Goal: Task Accomplishment & Management: Manage account settings

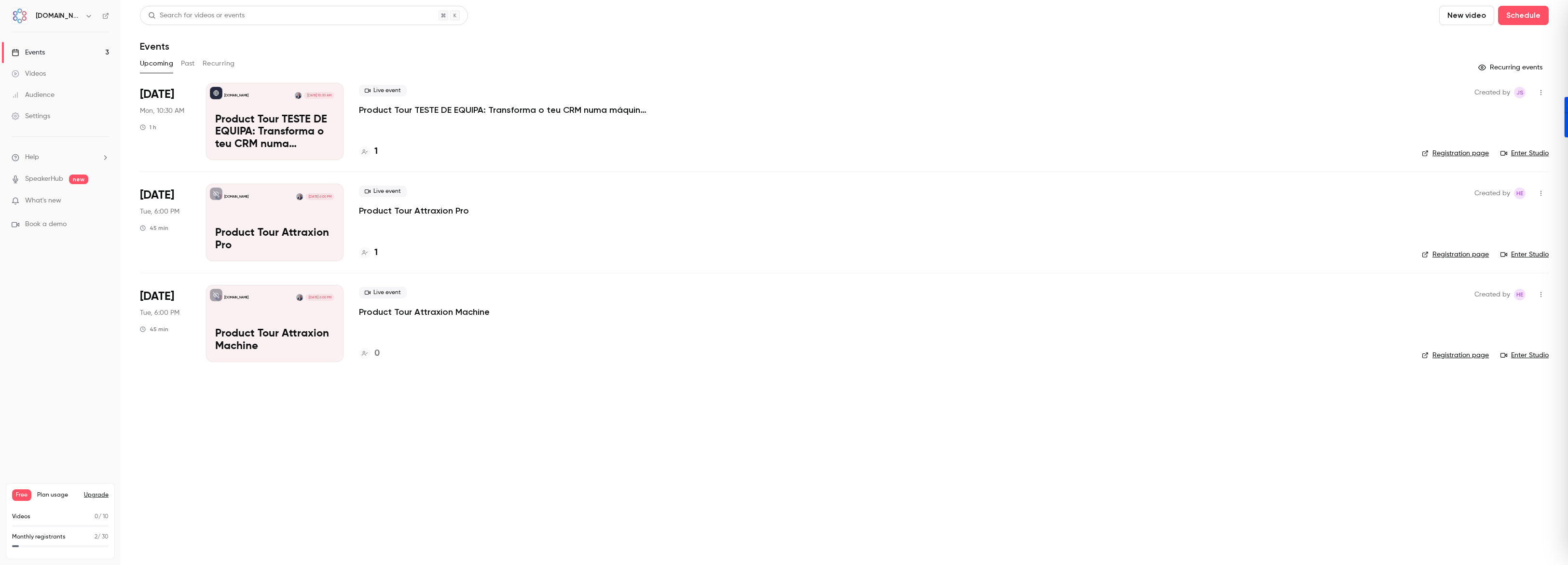
click at [1523, 153] on link "Enter Studio" at bounding box center [1524, 153] width 48 height 10
click at [1524, 152] on link "Enter Studio" at bounding box center [1524, 153] width 48 height 10
click at [302, 114] on p "Product Tour TESTE DE EQUIPA: Transforma o teu CRM numa máquina de fechar negóc…" at bounding box center [274, 132] width 119 height 37
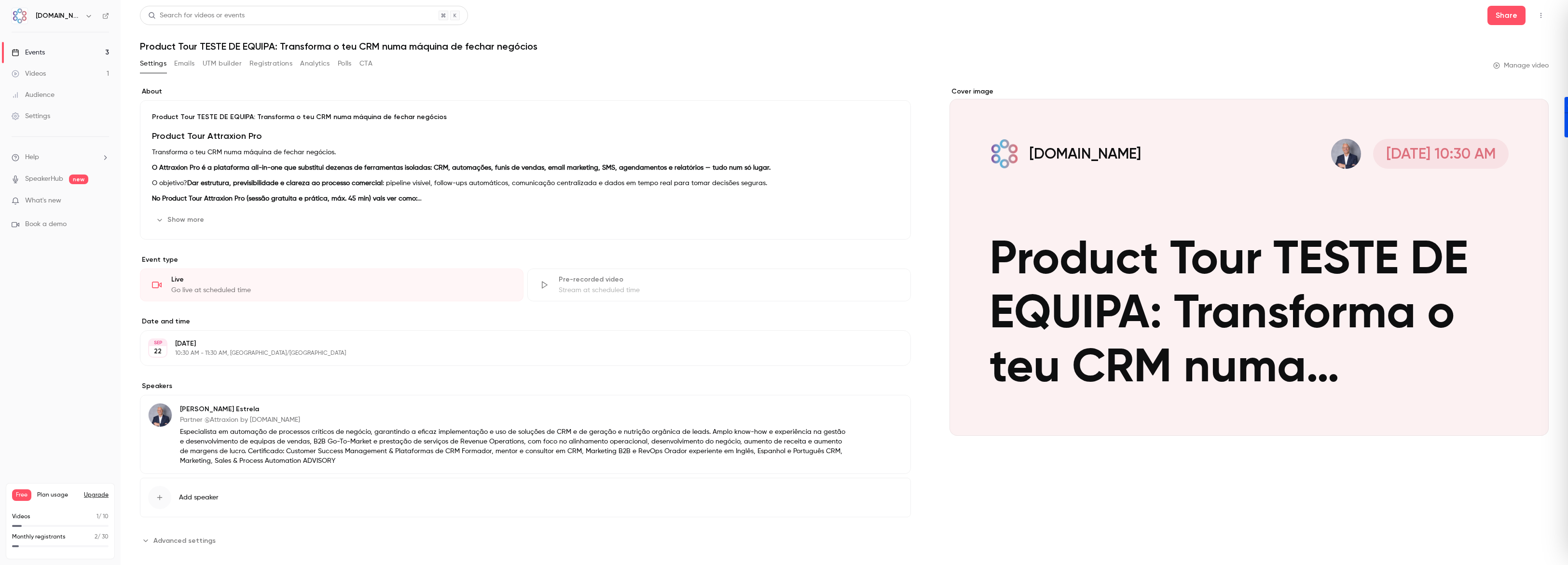
click at [189, 64] on button "Emails" at bounding box center [184, 63] width 20 height 15
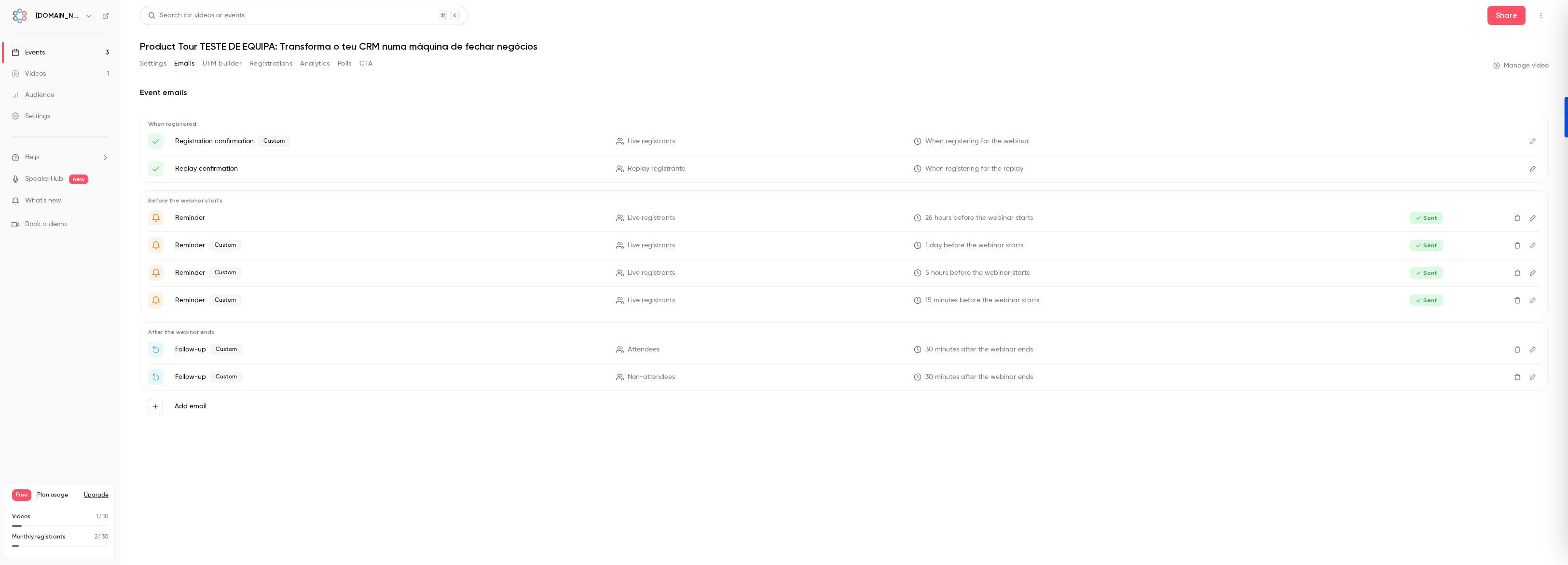
click at [1531, 143] on icon "Edit" at bounding box center [1533, 141] width 8 height 7
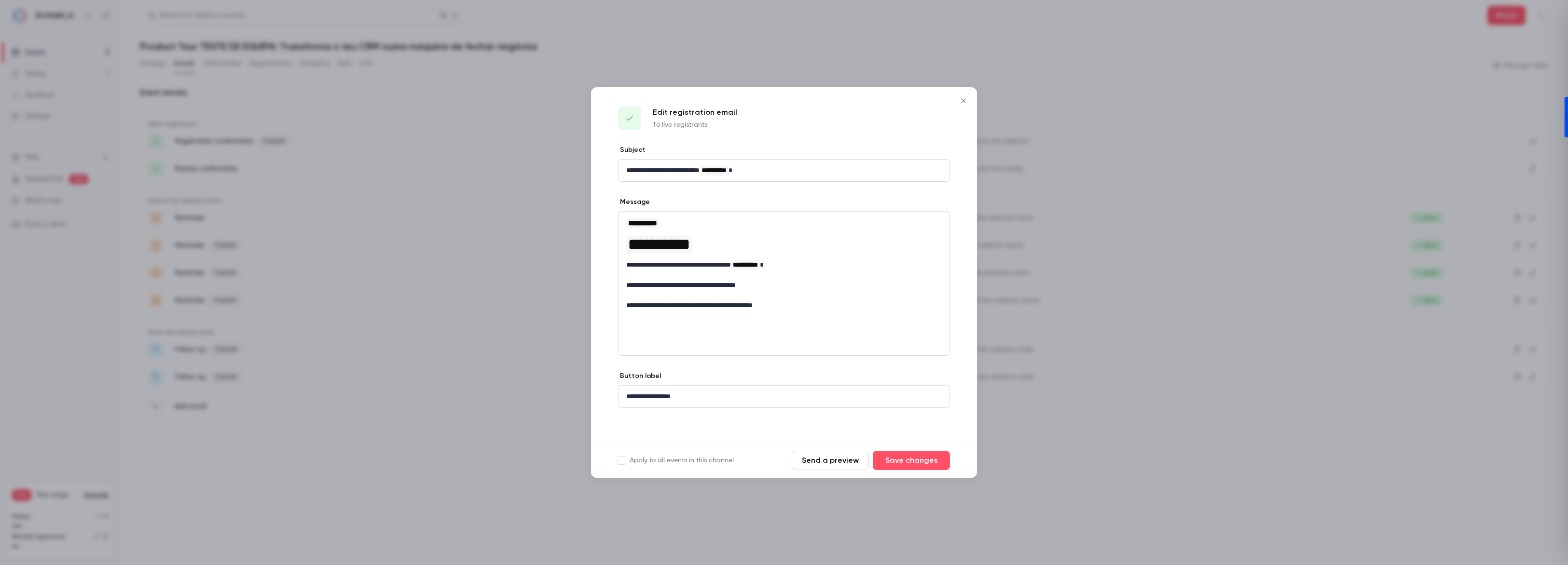
click at [961, 101] on icon "Close" at bounding box center [963, 101] width 12 height 8
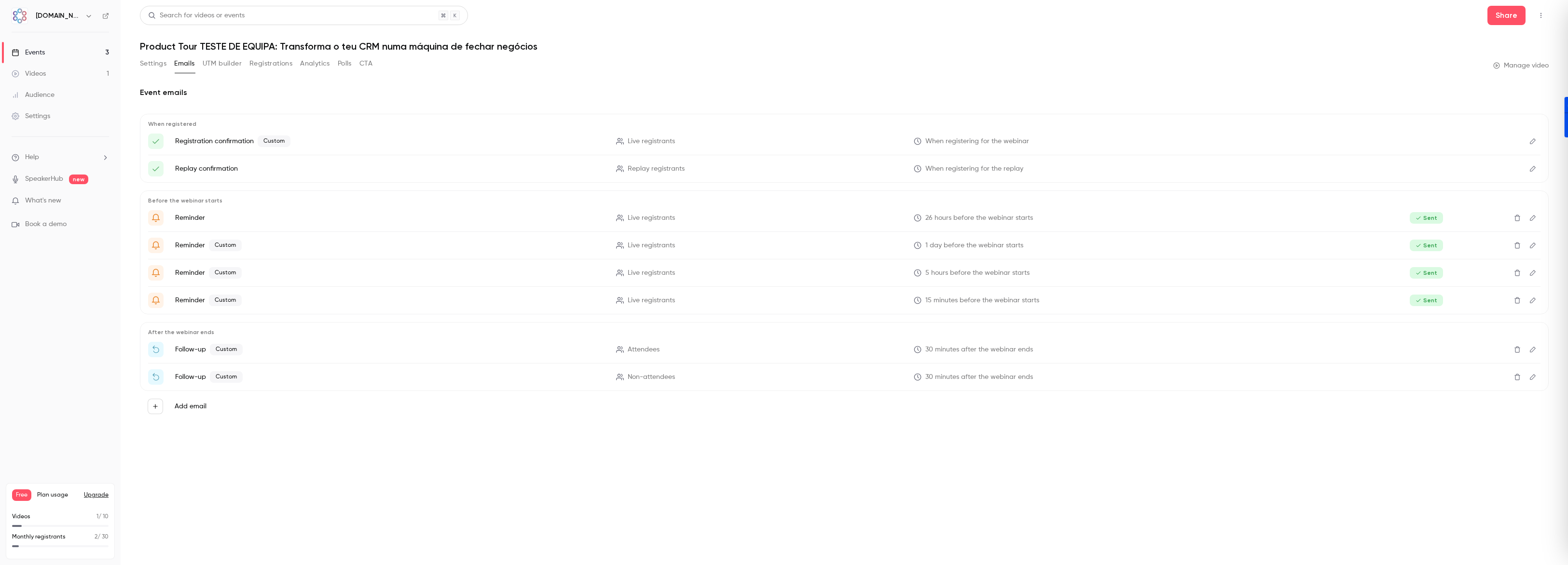
click at [35, 50] on div "Events" at bounding box center [28, 53] width 34 height 10
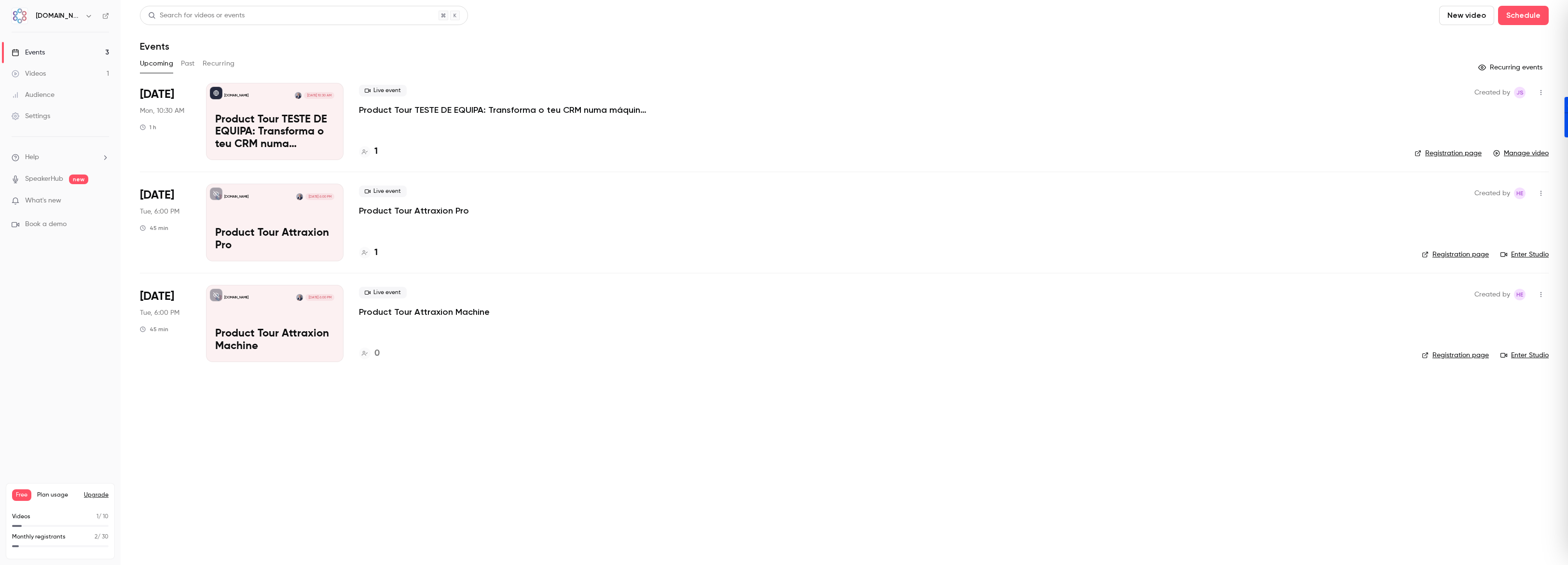
click at [1525, 155] on link "Manage video" at bounding box center [1521, 153] width 55 height 10
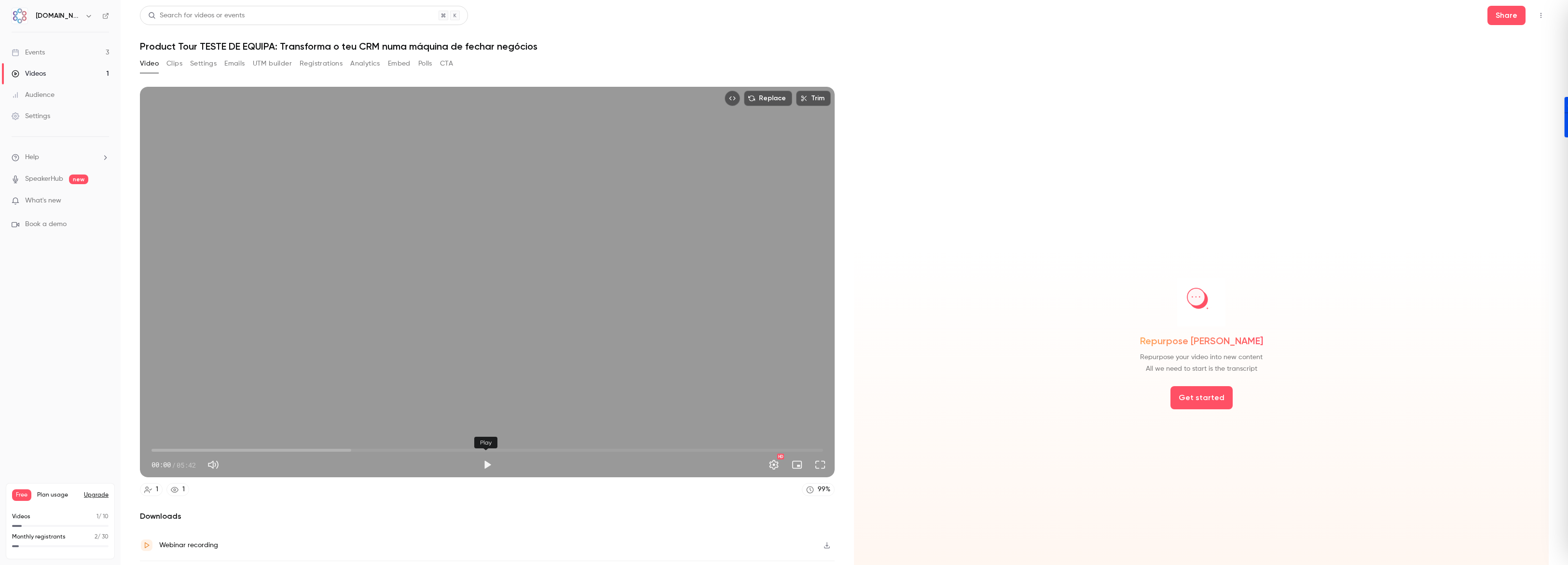
click at [484, 460] on button "Play" at bounding box center [487, 464] width 19 height 19
click at [481, 460] on button "Pause" at bounding box center [487, 464] width 19 height 19
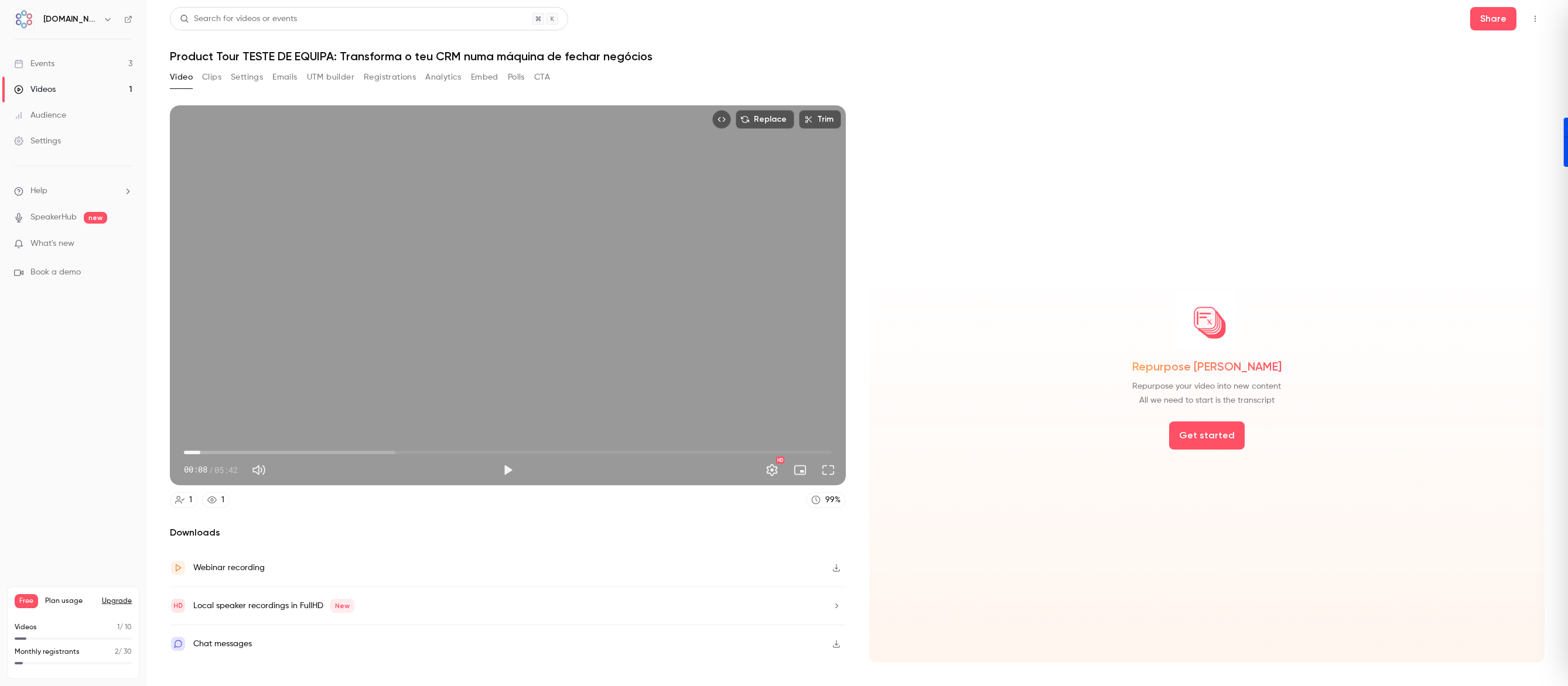
click at [834, 607] on icon "button" at bounding box center [837, 606] width 10 height 8
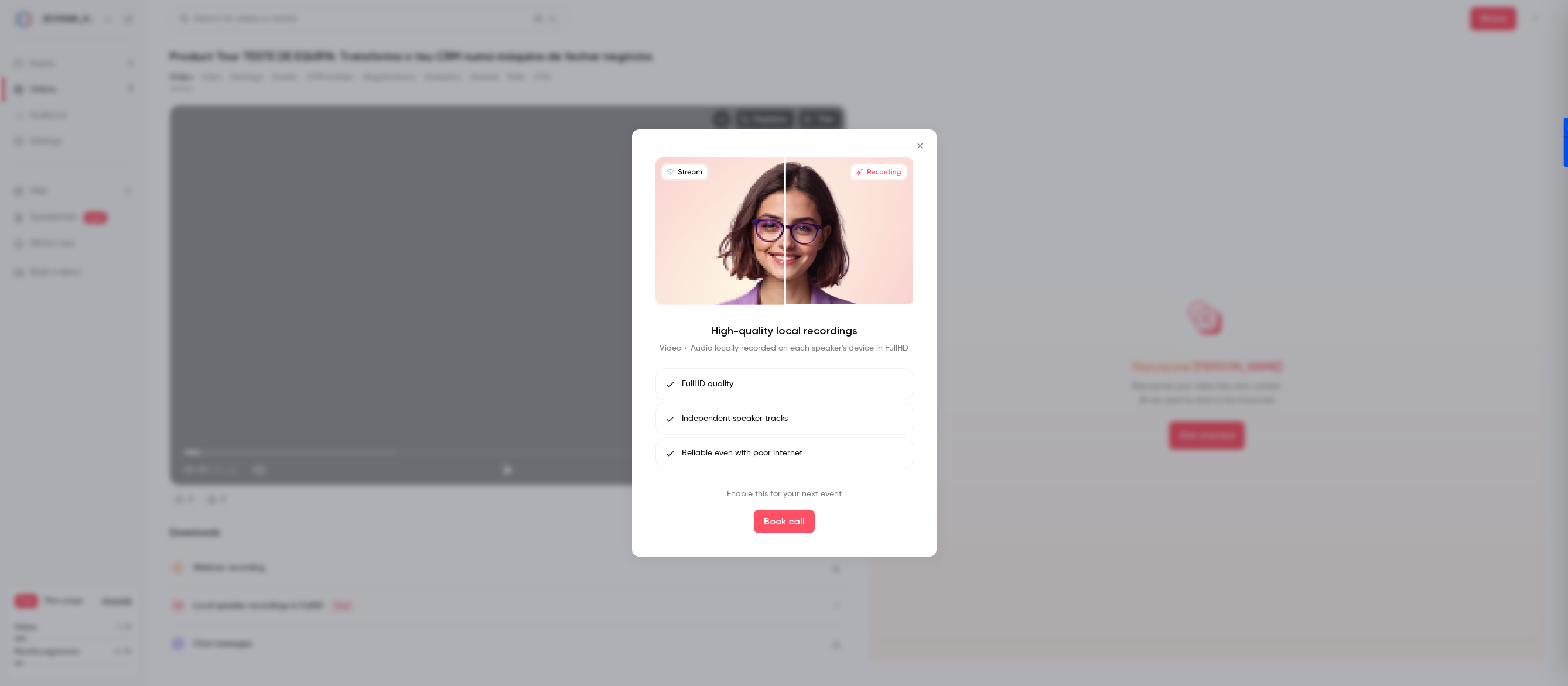
click at [476, 501] on div at bounding box center [784, 343] width 1568 height 686
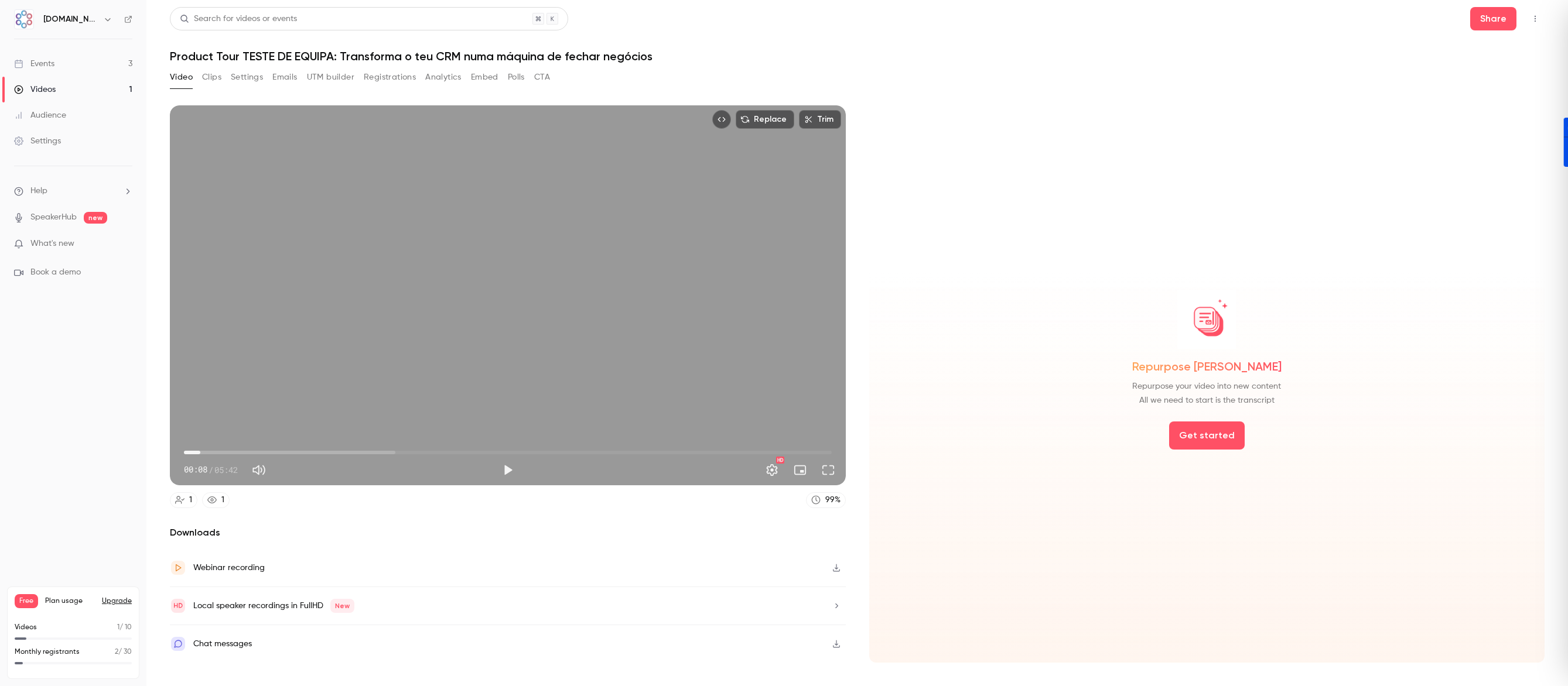
type input "***"
click at [451, 76] on button "Analytics" at bounding box center [444, 77] width 37 height 18
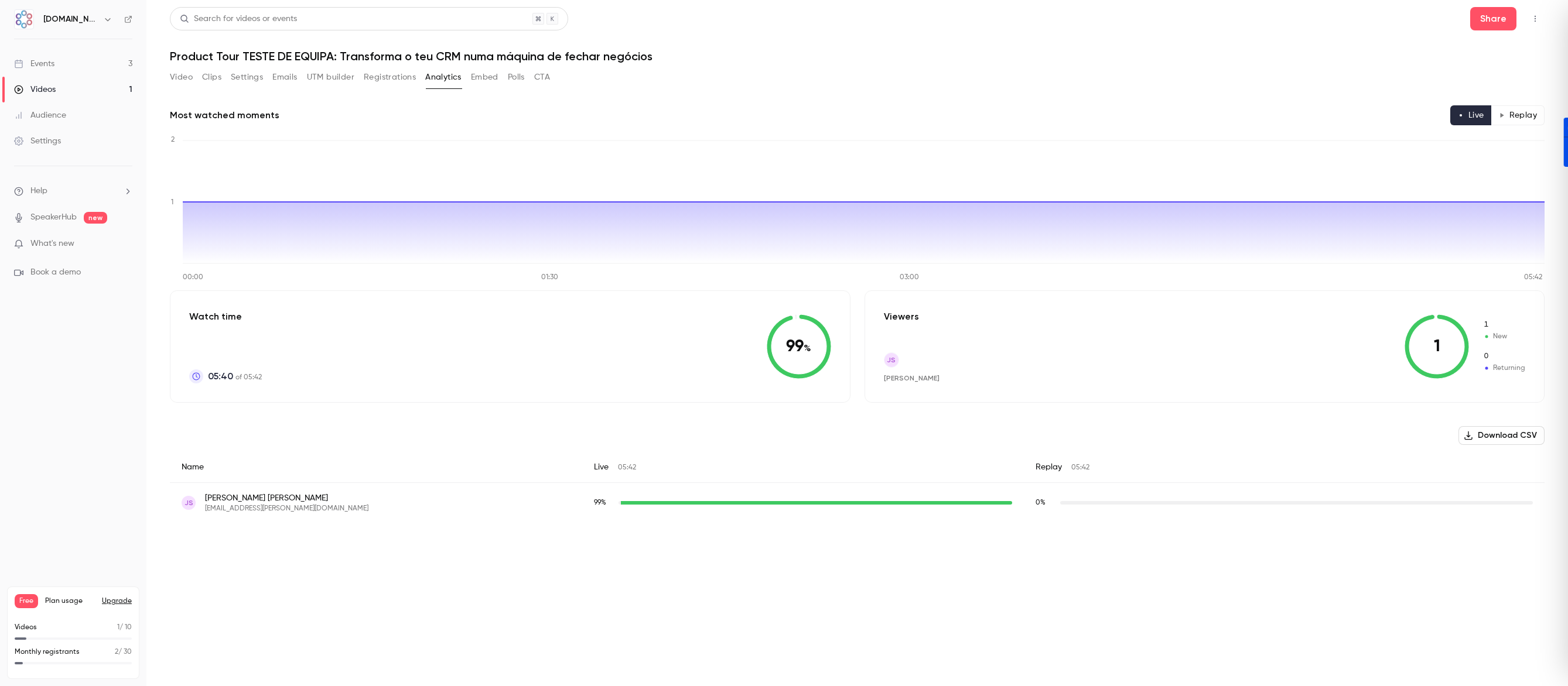
click at [487, 76] on button "Embed" at bounding box center [484, 77] width 28 height 18
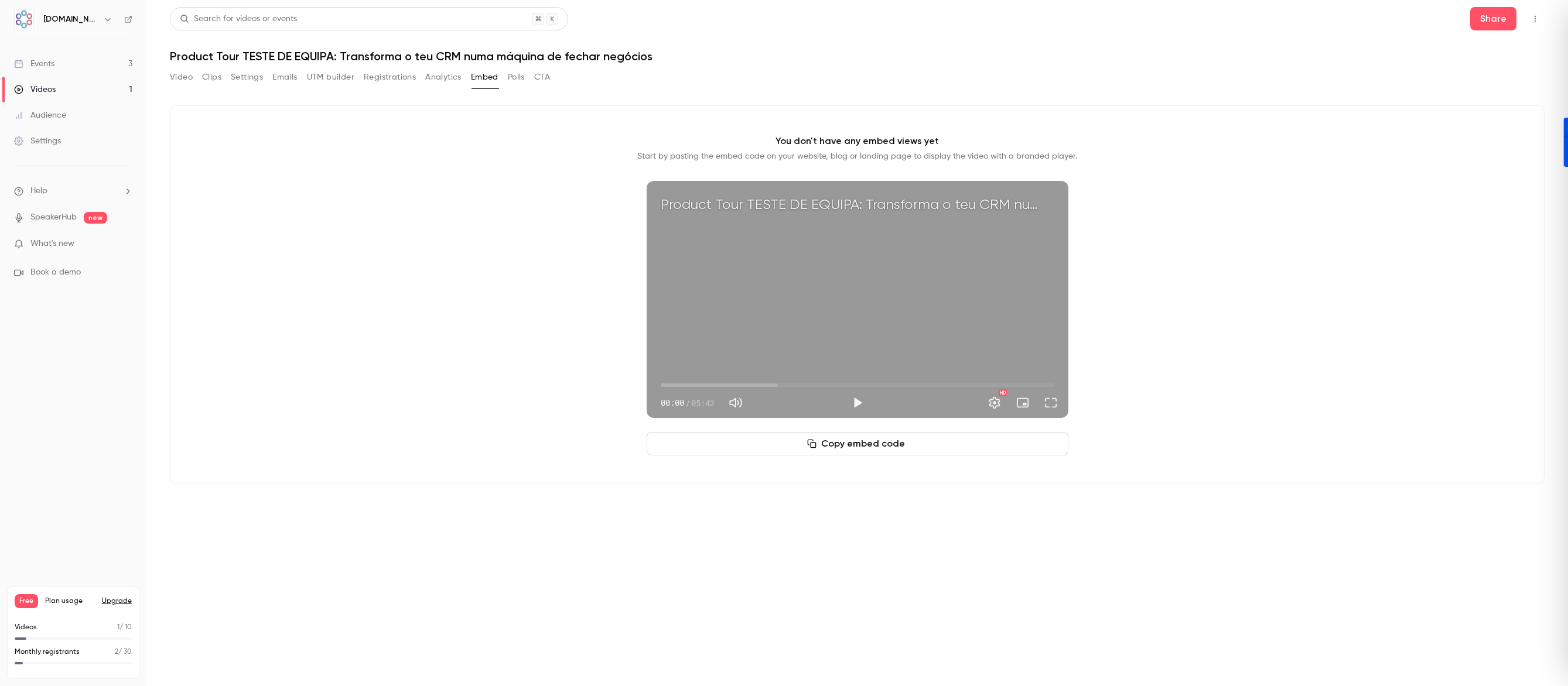
click at [520, 75] on button "Polls" at bounding box center [516, 77] width 17 height 18
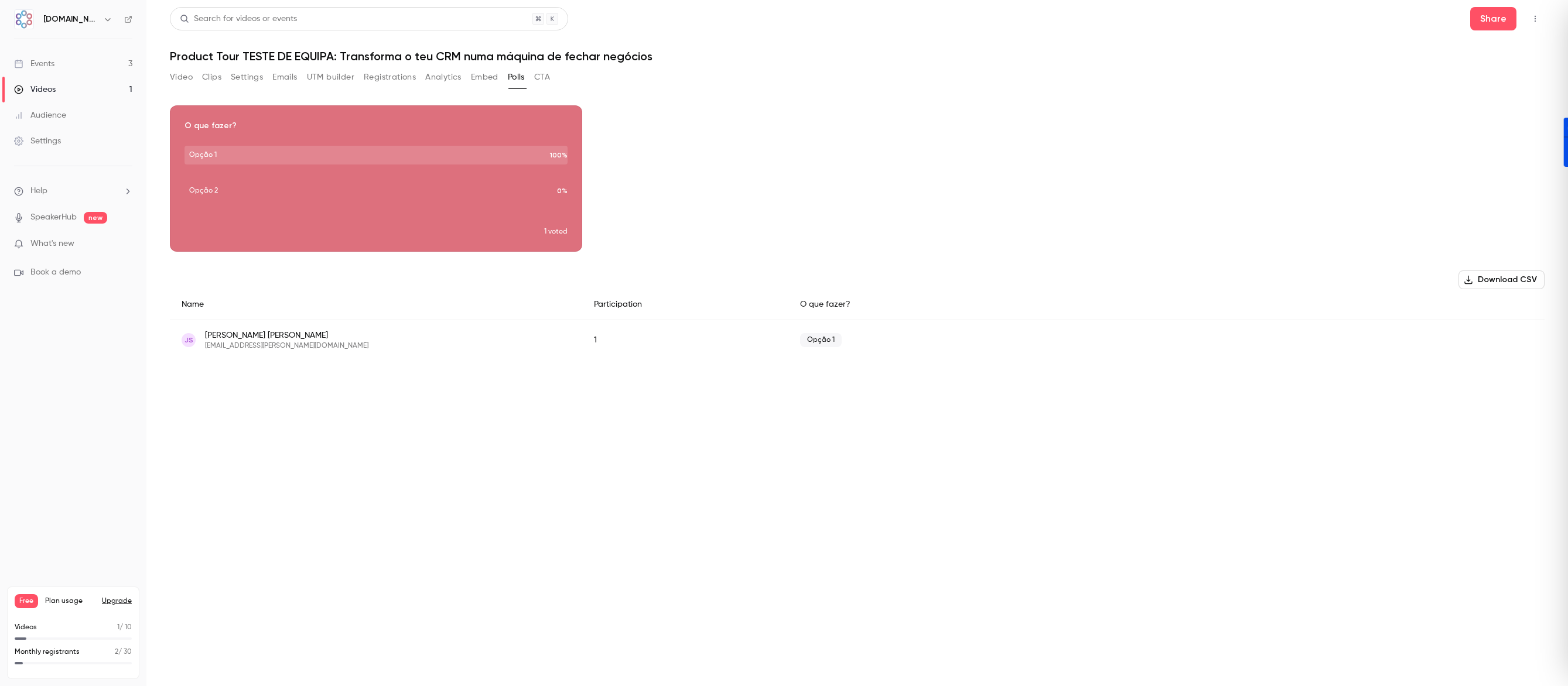
click at [433, 77] on button "Analytics" at bounding box center [444, 77] width 37 height 18
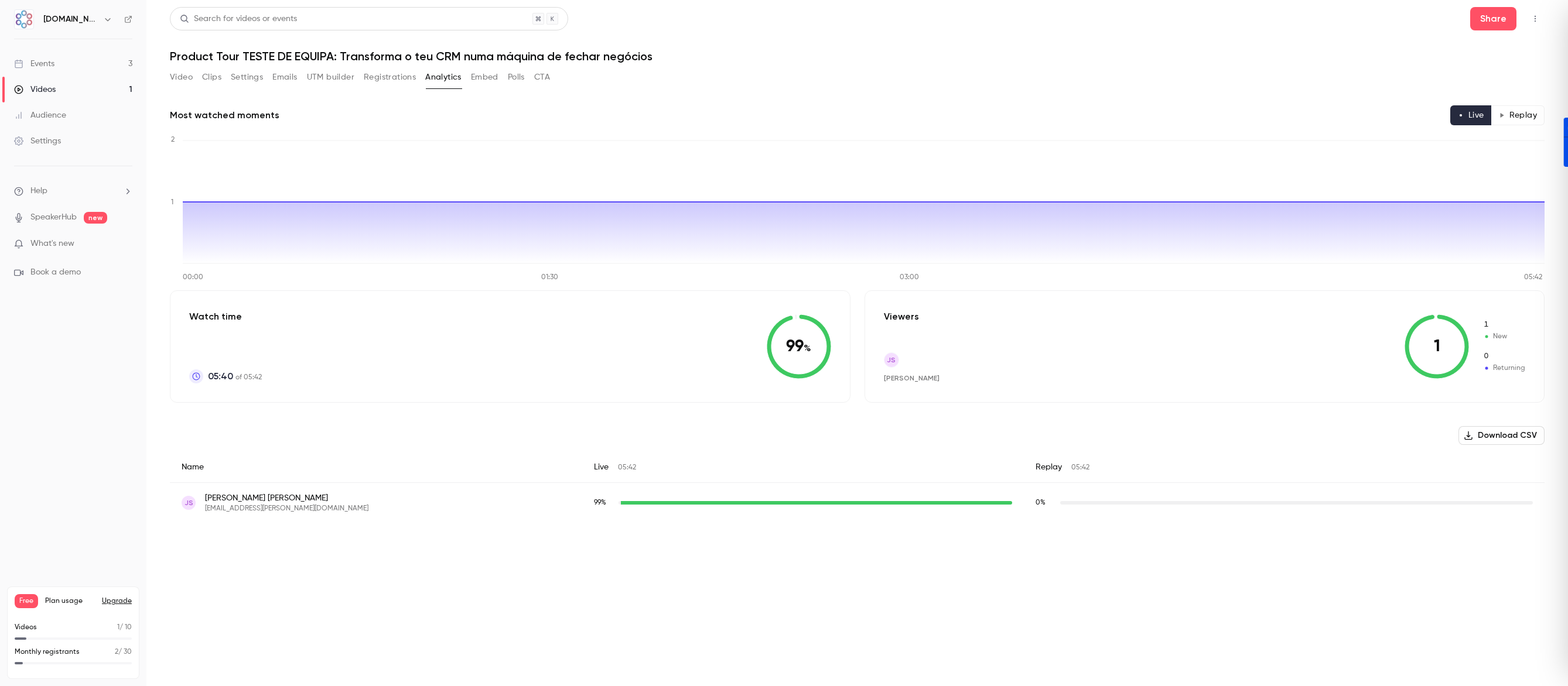
click at [326, 81] on button "UTM builder" at bounding box center [330, 77] width 47 height 18
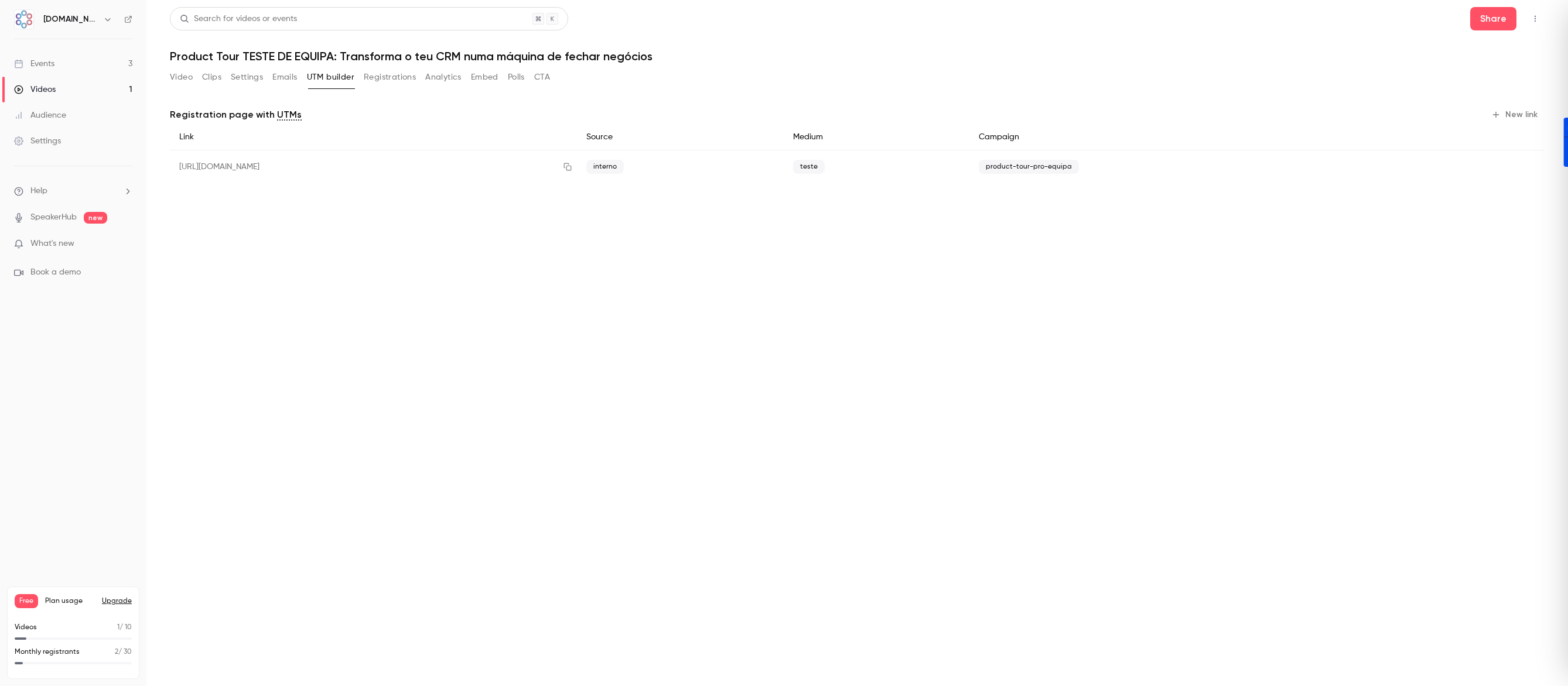
click at [252, 78] on button "Settings" at bounding box center [247, 77] width 32 height 18
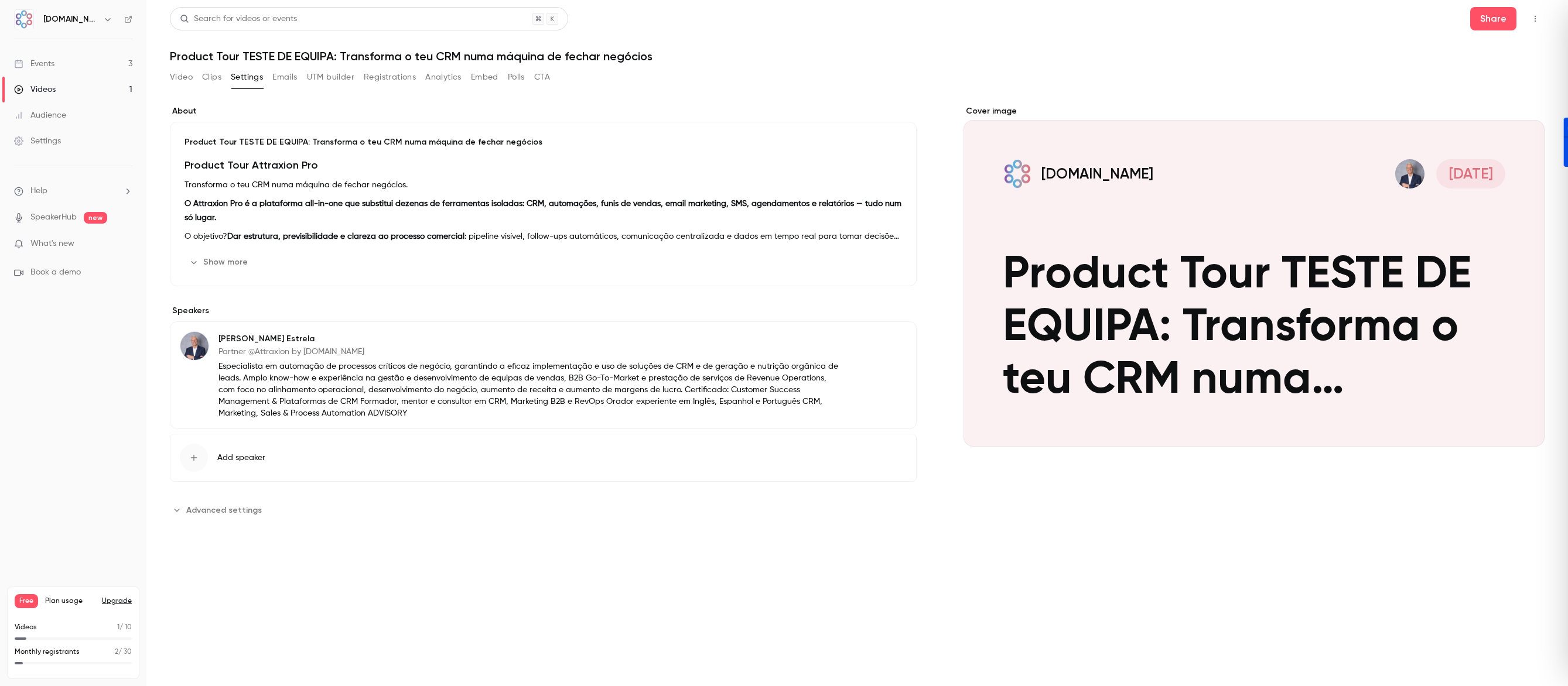
click at [353, 77] on button "UTM builder" at bounding box center [330, 77] width 47 height 18
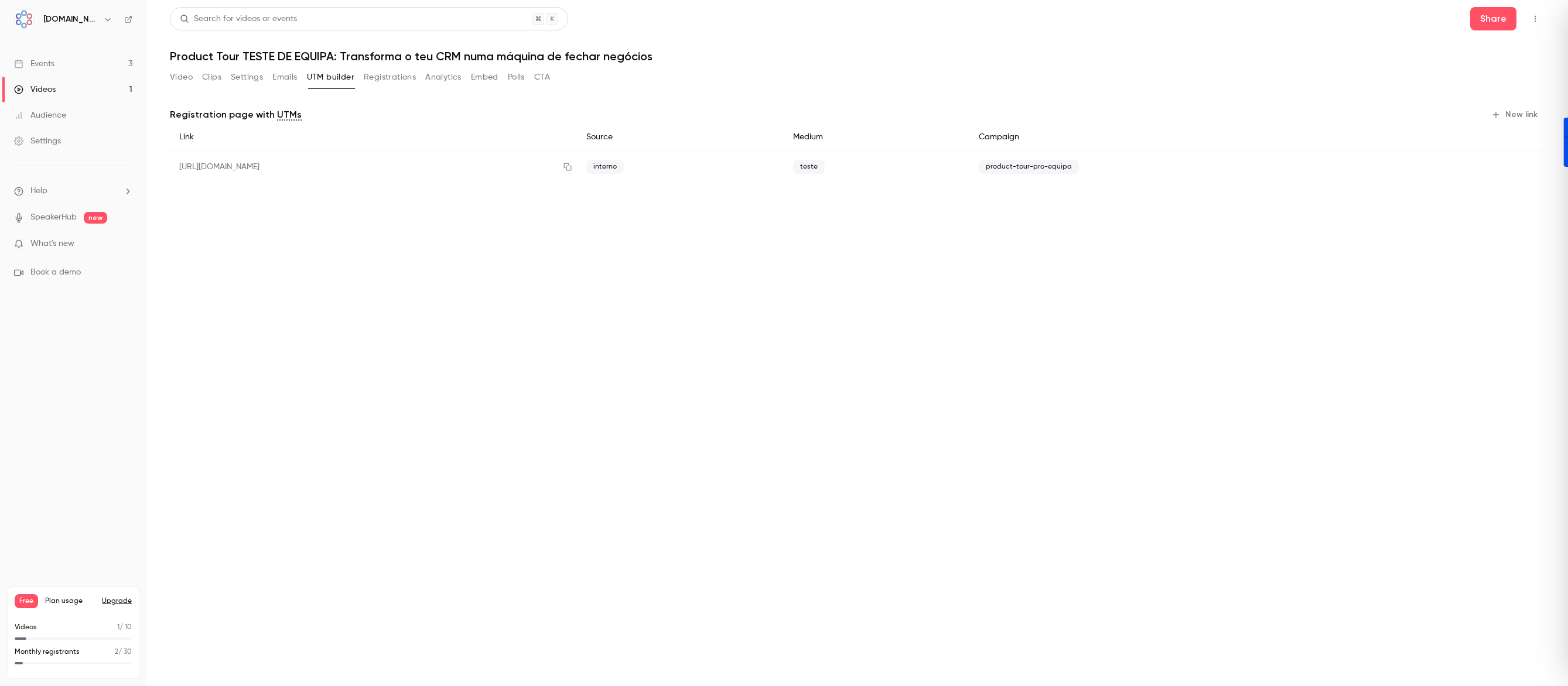
click at [377, 72] on button "Registrations" at bounding box center [389, 77] width 52 height 18
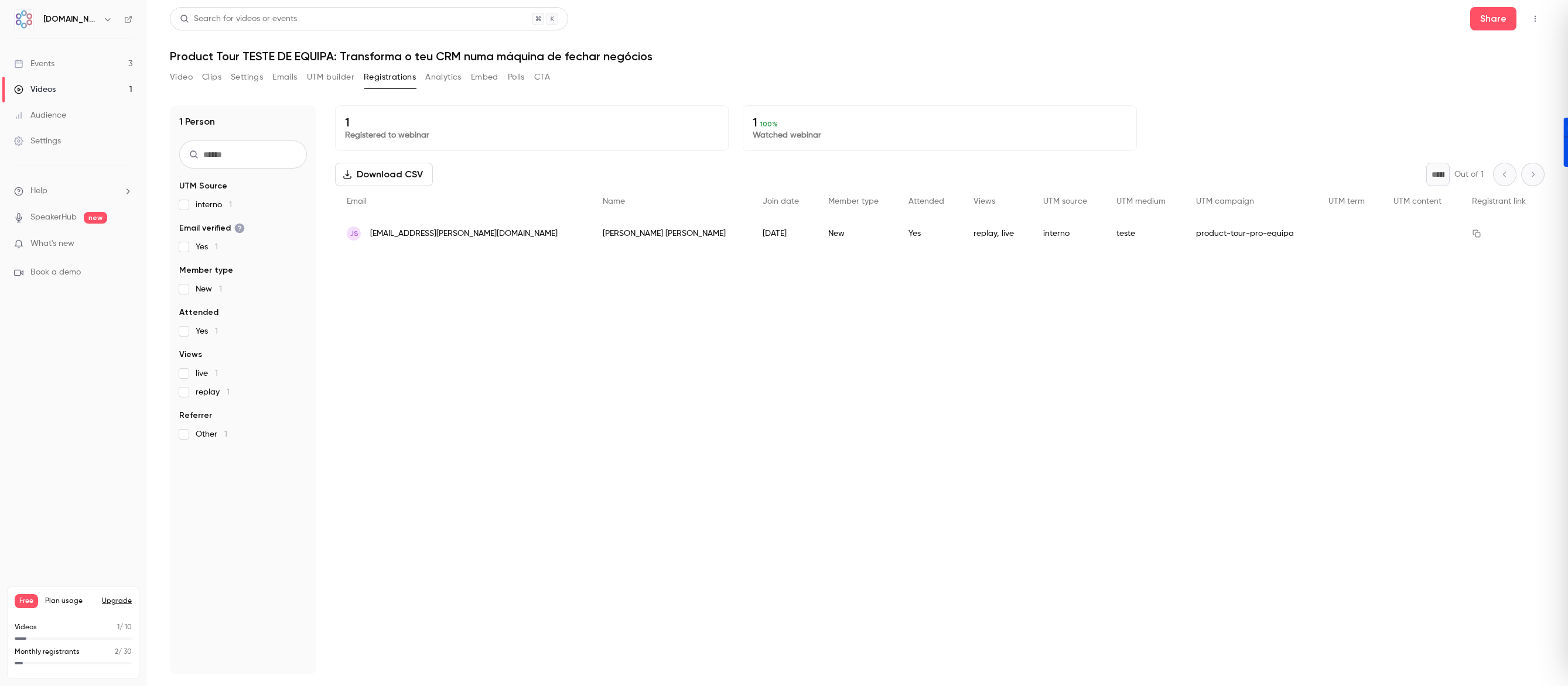
click at [541, 77] on button "CTA" at bounding box center [543, 77] width 16 height 18
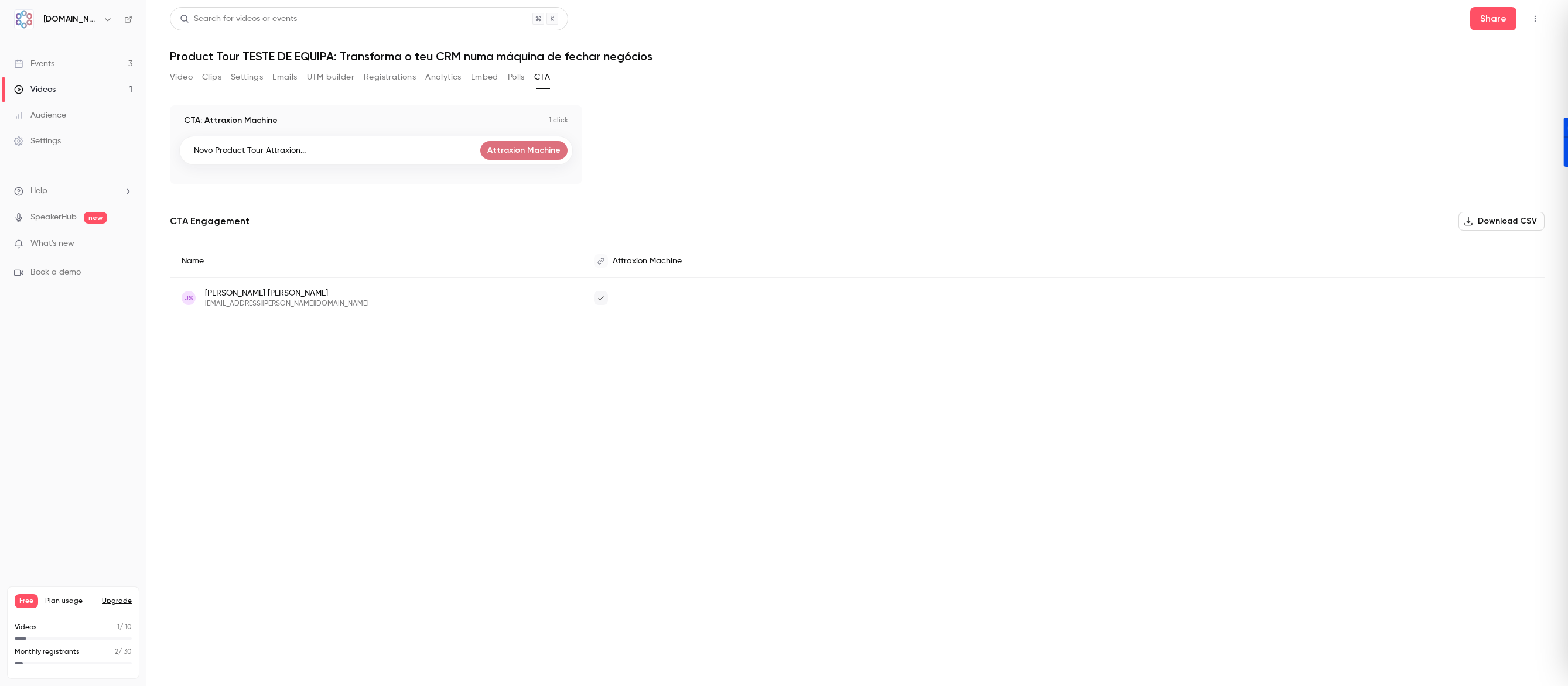
click at [515, 83] on button "Polls" at bounding box center [516, 77] width 17 height 18
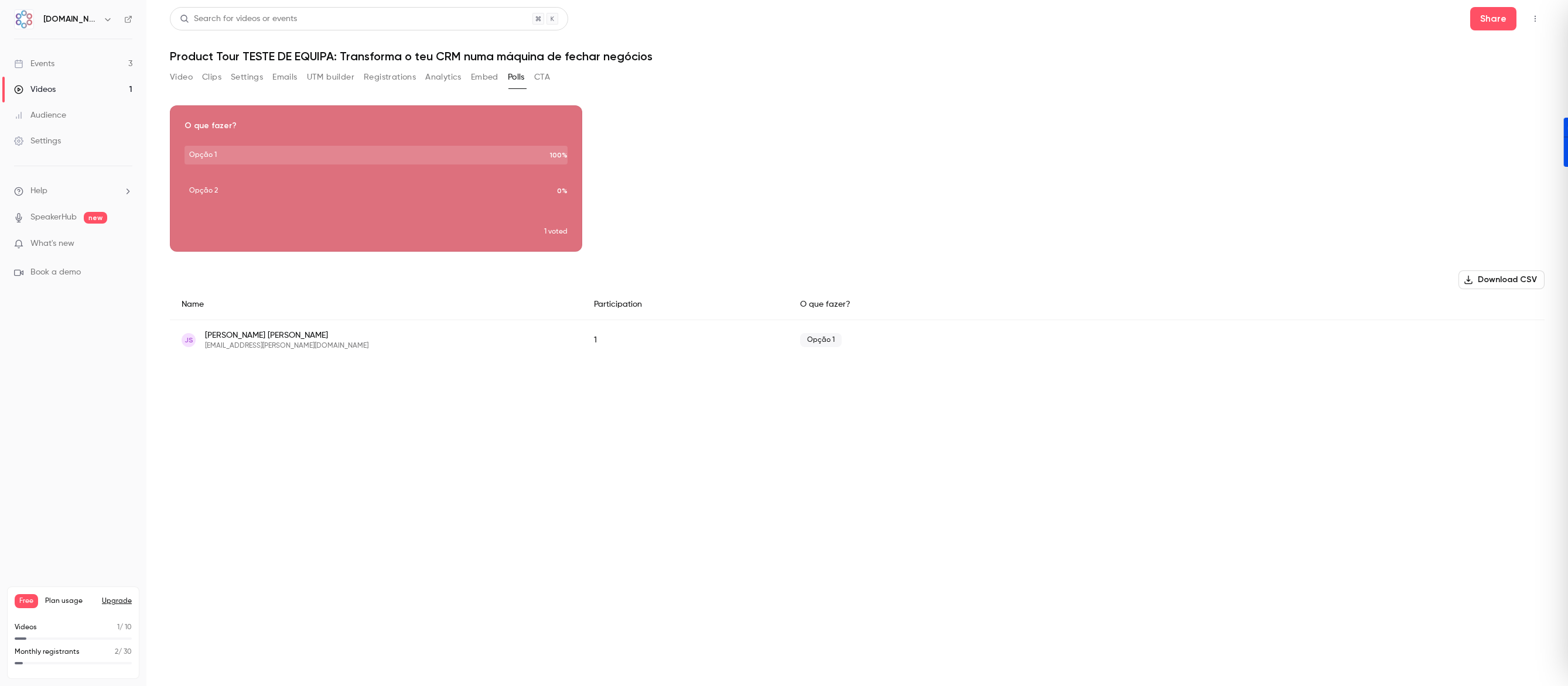
click at [476, 80] on button "Embed" at bounding box center [484, 77] width 28 height 18
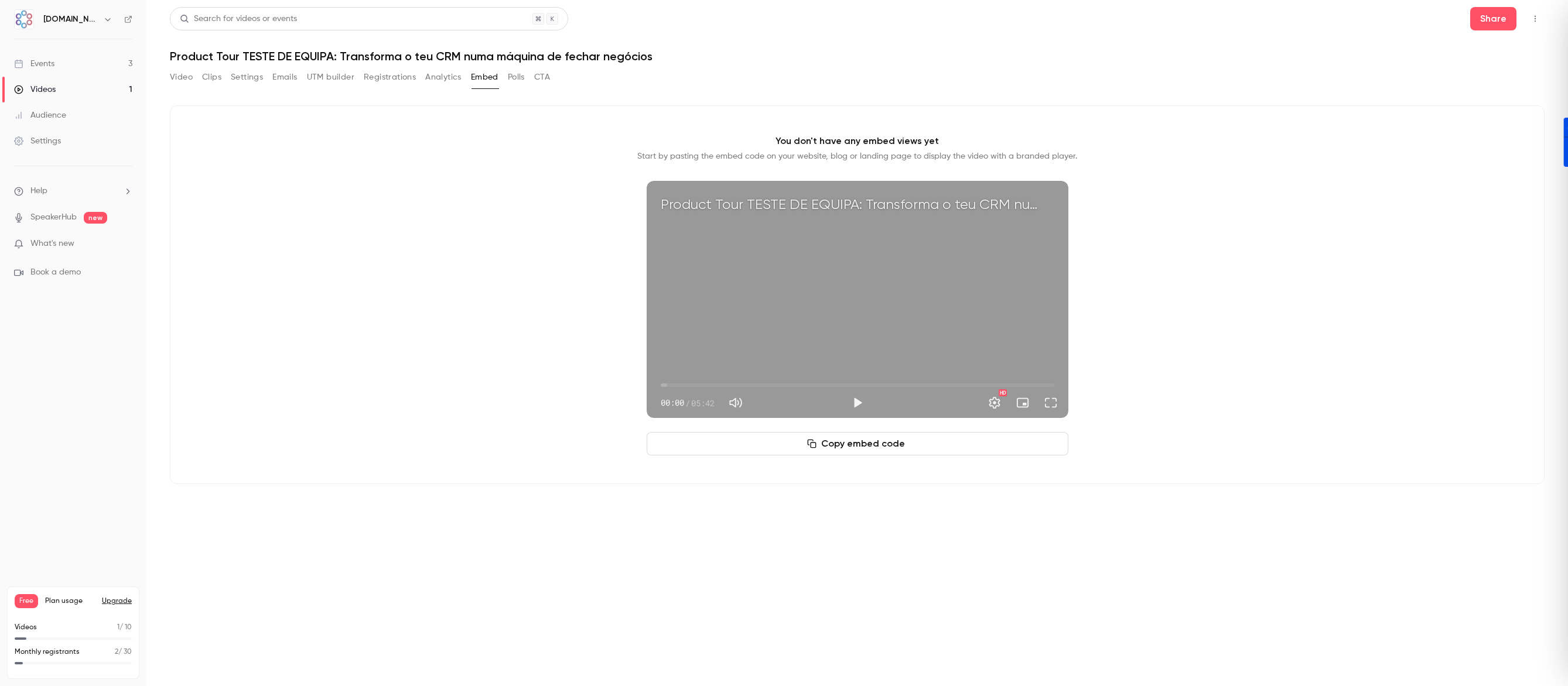
click at [255, 81] on button "Settings" at bounding box center [247, 77] width 32 height 18
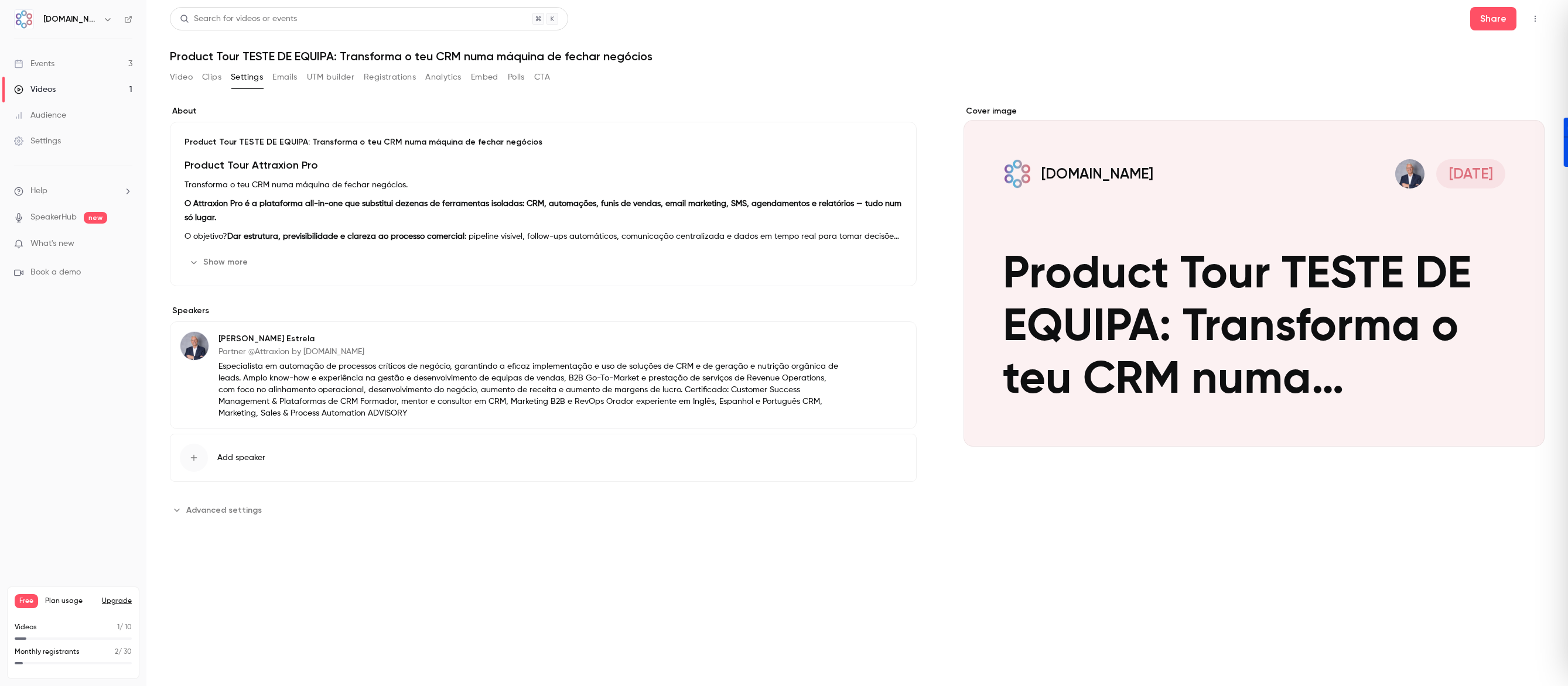
click at [213, 83] on button "Clips" at bounding box center [211, 77] width 19 height 18
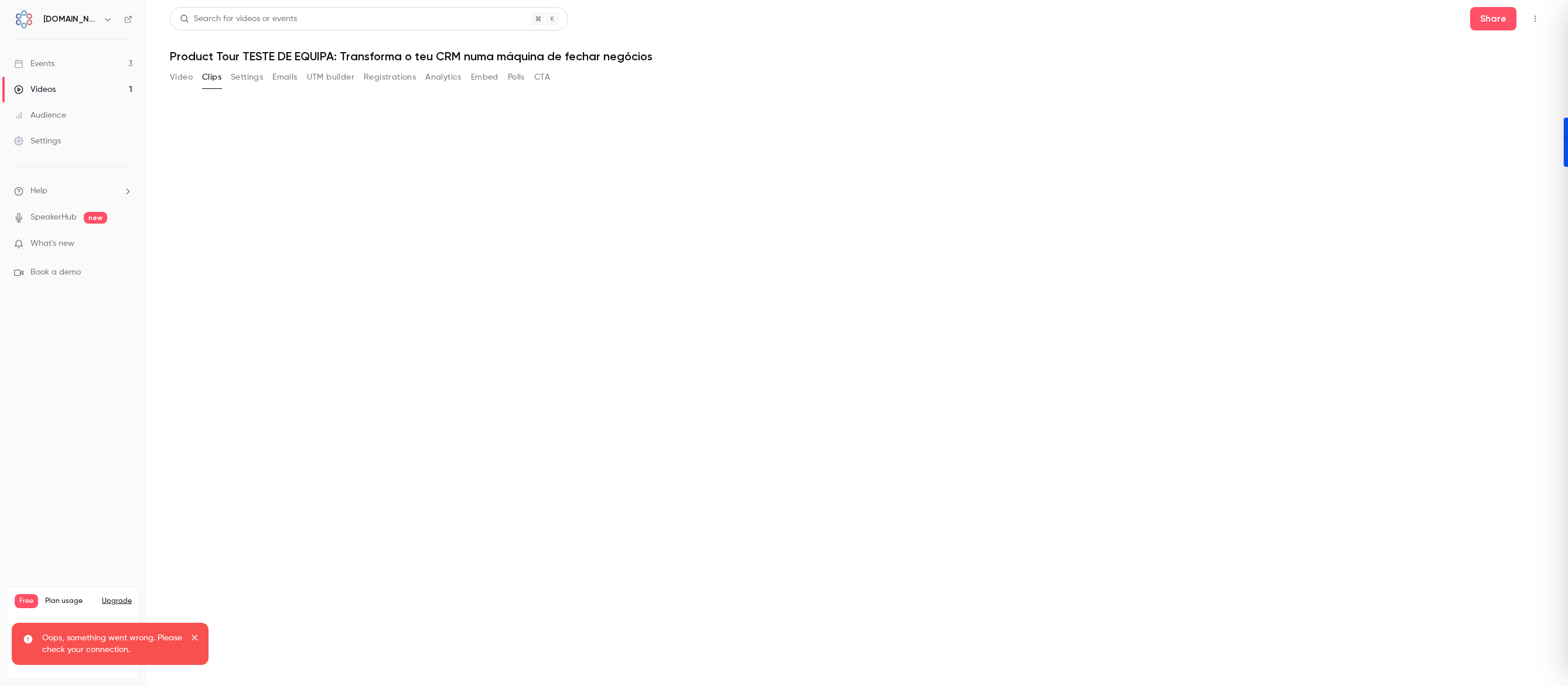
click at [215, 82] on button "Clips" at bounding box center [211, 77] width 19 height 18
click at [235, 81] on button "Settings" at bounding box center [247, 77] width 32 height 18
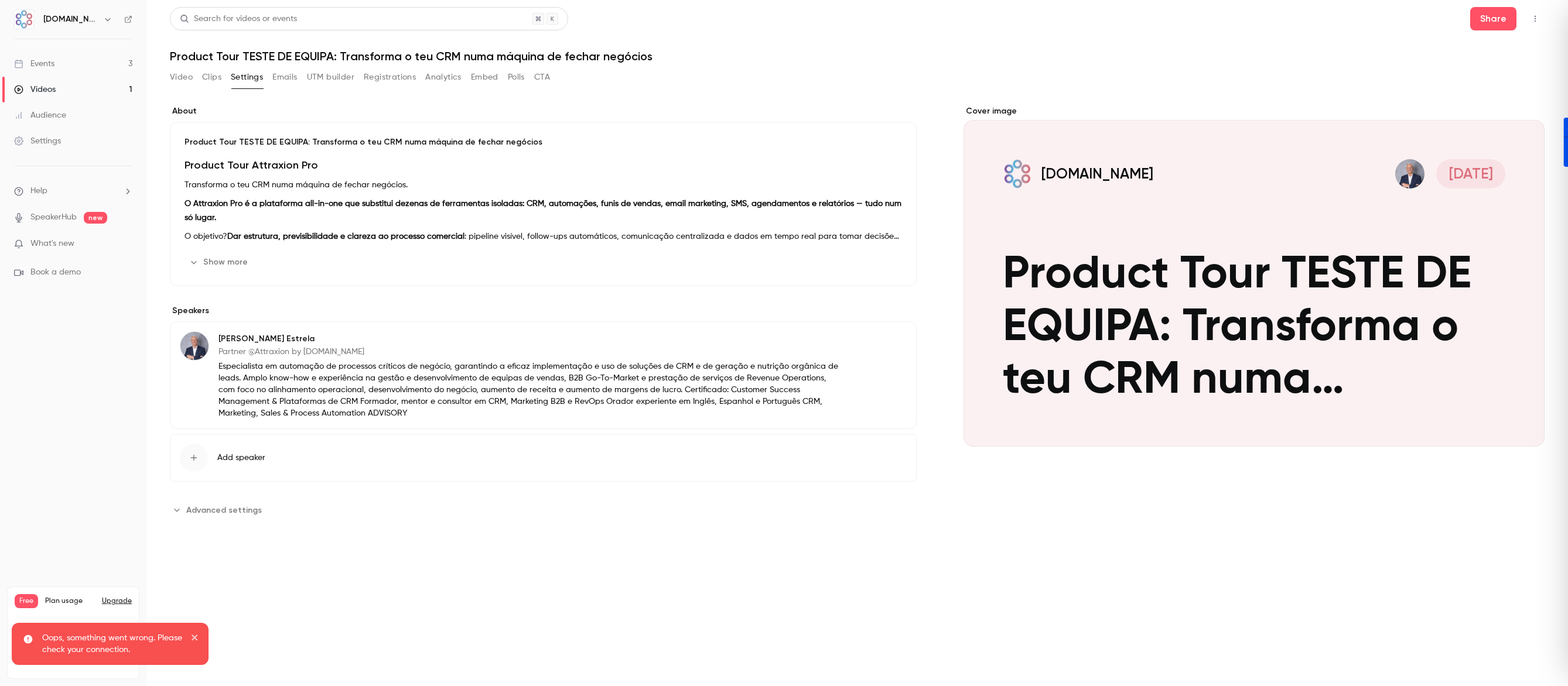
click at [197, 78] on div "Video Clips Settings Emails UTM builder Registrations Analytics Embed Polls CTA" at bounding box center [360, 77] width 380 height 18
click at [186, 78] on button "Video" at bounding box center [181, 77] width 23 height 18
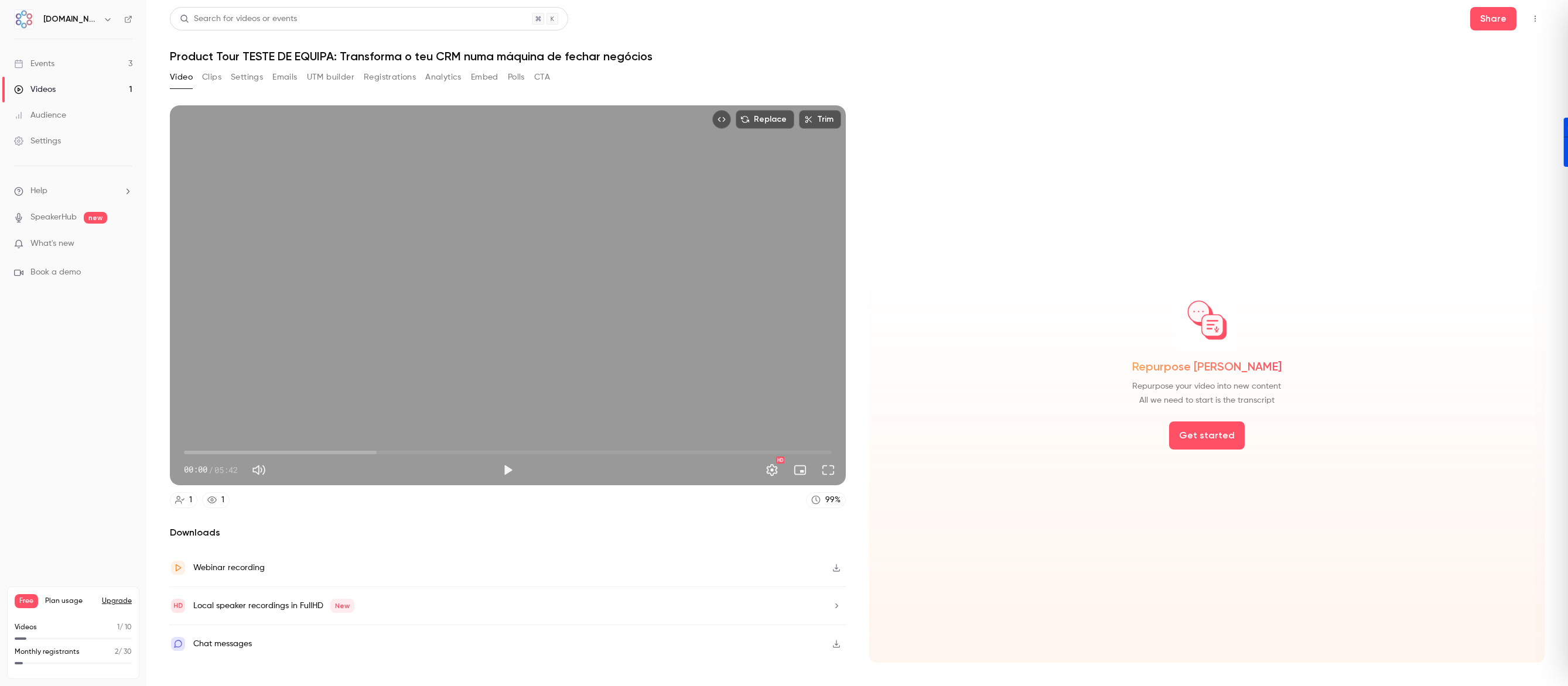
click at [1539, 17] on icon "Top Bar Actions" at bounding box center [1535, 18] width 10 height 8
click at [1224, 42] on div at bounding box center [784, 343] width 1568 height 686
click at [65, 66] on link "Events 3" at bounding box center [73, 64] width 147 height 26
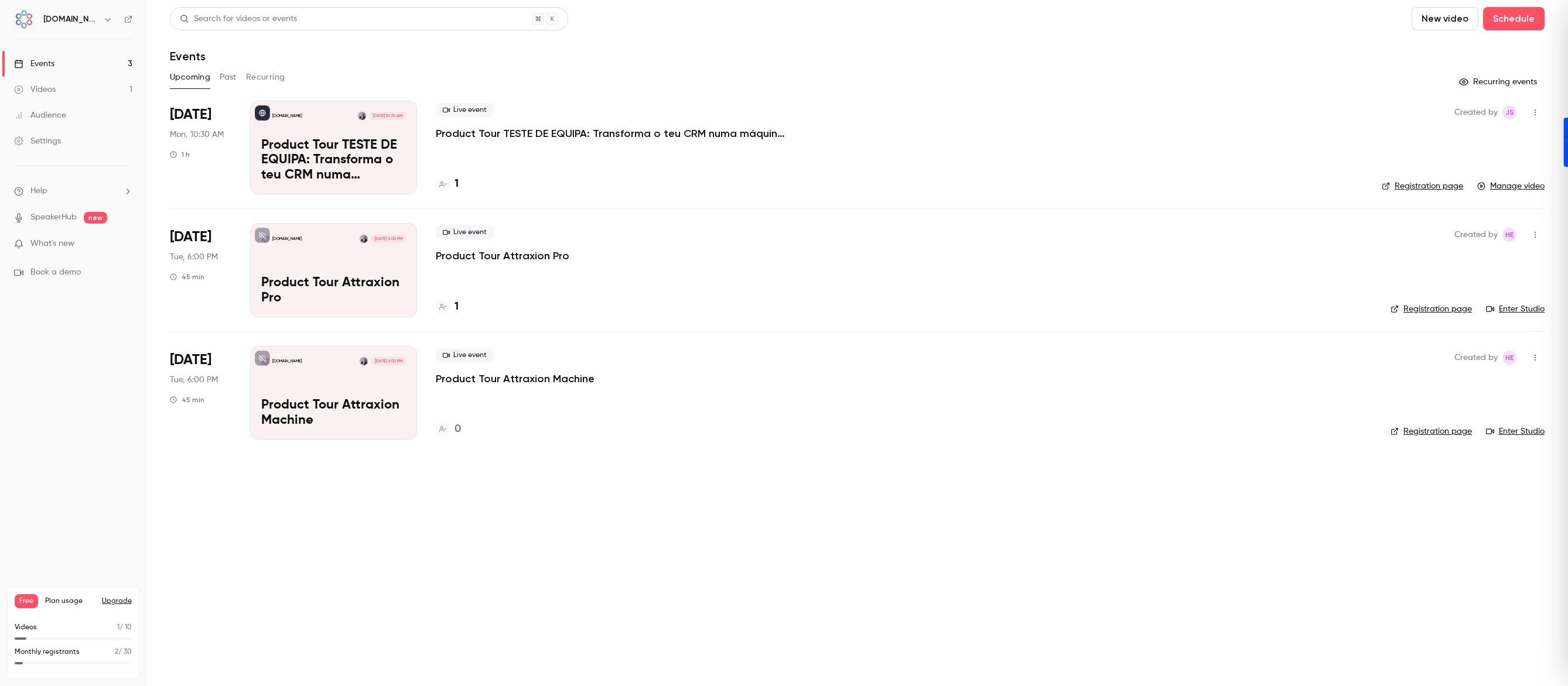
click at [1525, 434] on link "Enter Studio" at bounding box center [1515, 432] width 58 height 12
drag, startPoint x: 677, startPoint y: 598, endPoint x: 685, endPoint y: 598, distance: 8.0
click at [677, 598] on main "Search for videos or events New video Schedule Events Upcoming Past Recurring R…" at bounding box center [858, 343] width 1422 height 686
click at [1522, 427] on link "Enter Studio" at bounding box center [1515, 432] width 58 height 12
click at [1291, 65] on div "Search for videos or events New video Schedule Events Upcoming Past Recurring R…" at bounding box center [857, 231] width 1375 height 447
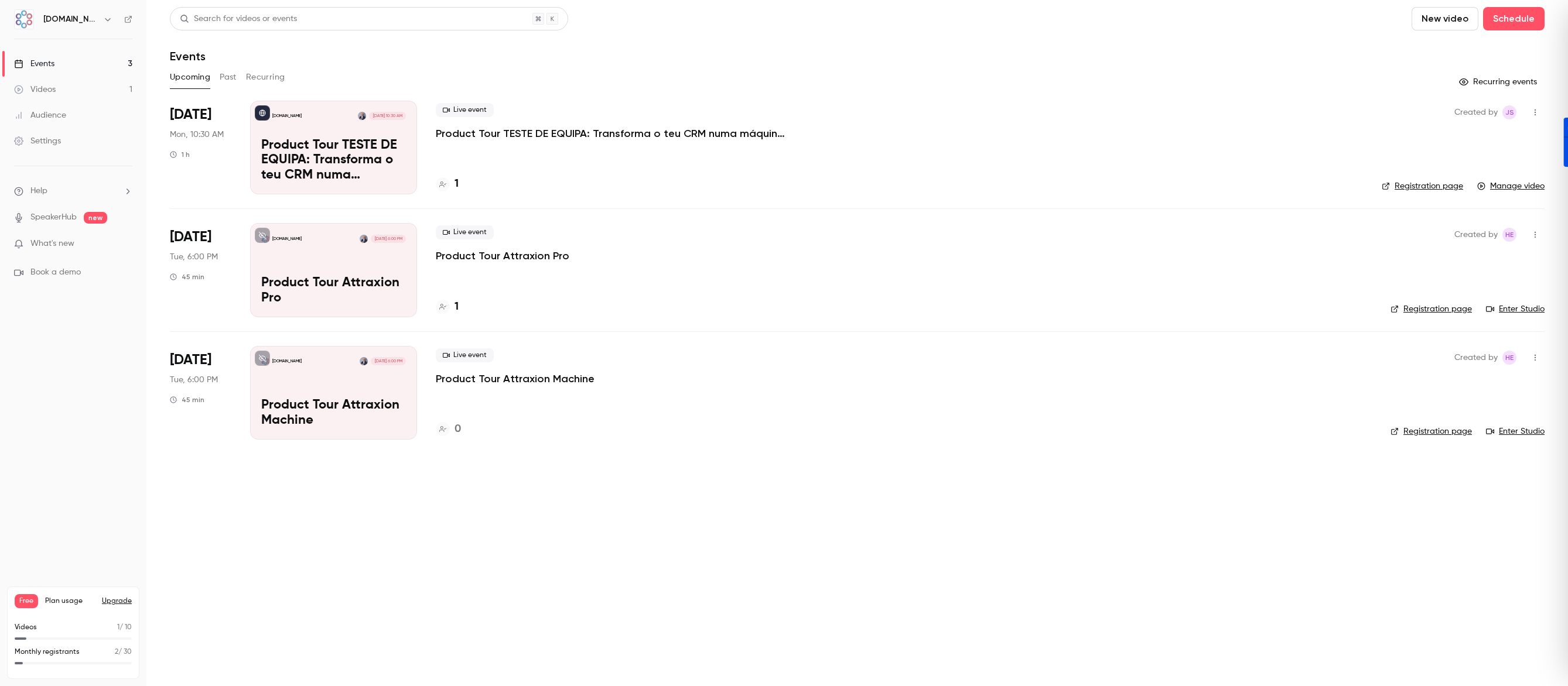
click at [346, 175] on p "Product Tour TESTE DE EQUIPA: Transforma o teu CRM numa máquina de fechar negóc…" at bounding box center [333, 160] width 144 height 45
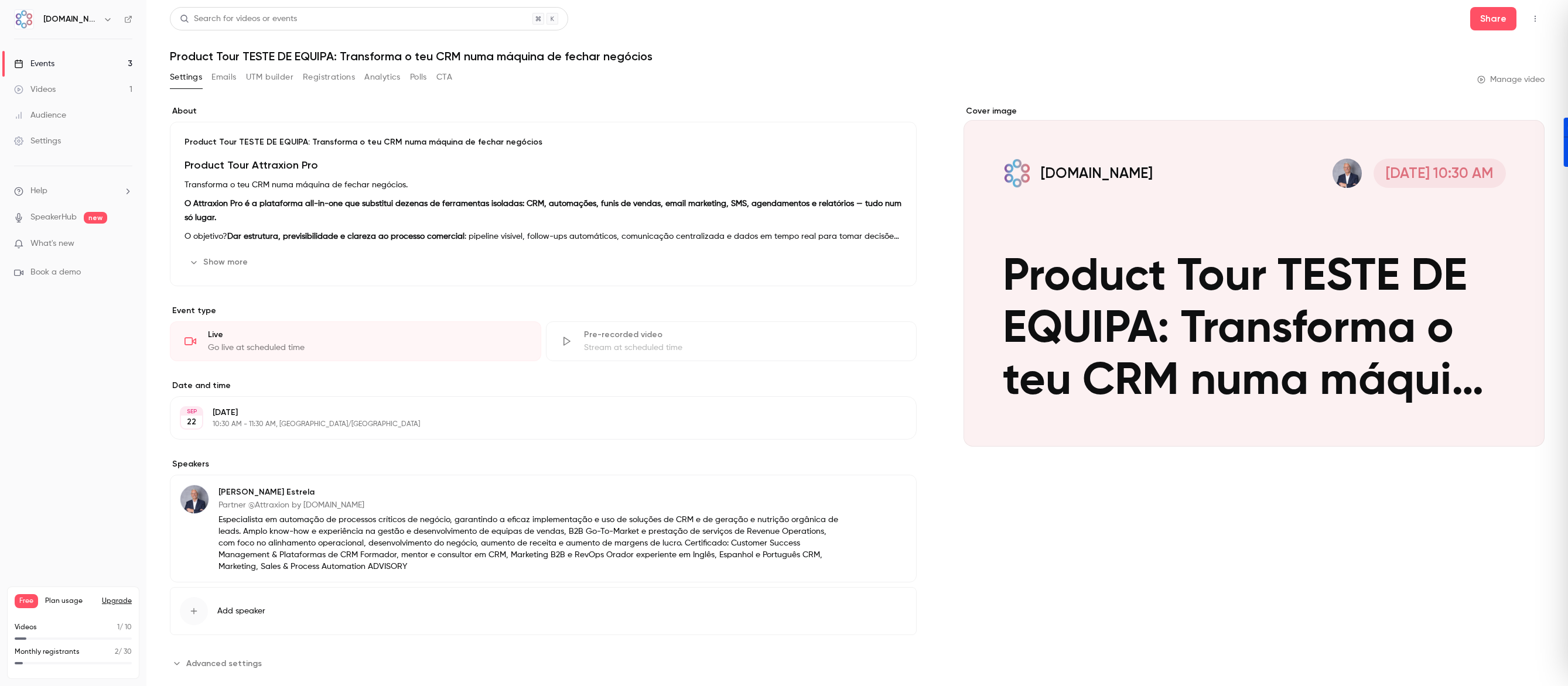
click at [332, 77] on button "Registrations" at bounding box center [329, 77] width 52 height 18
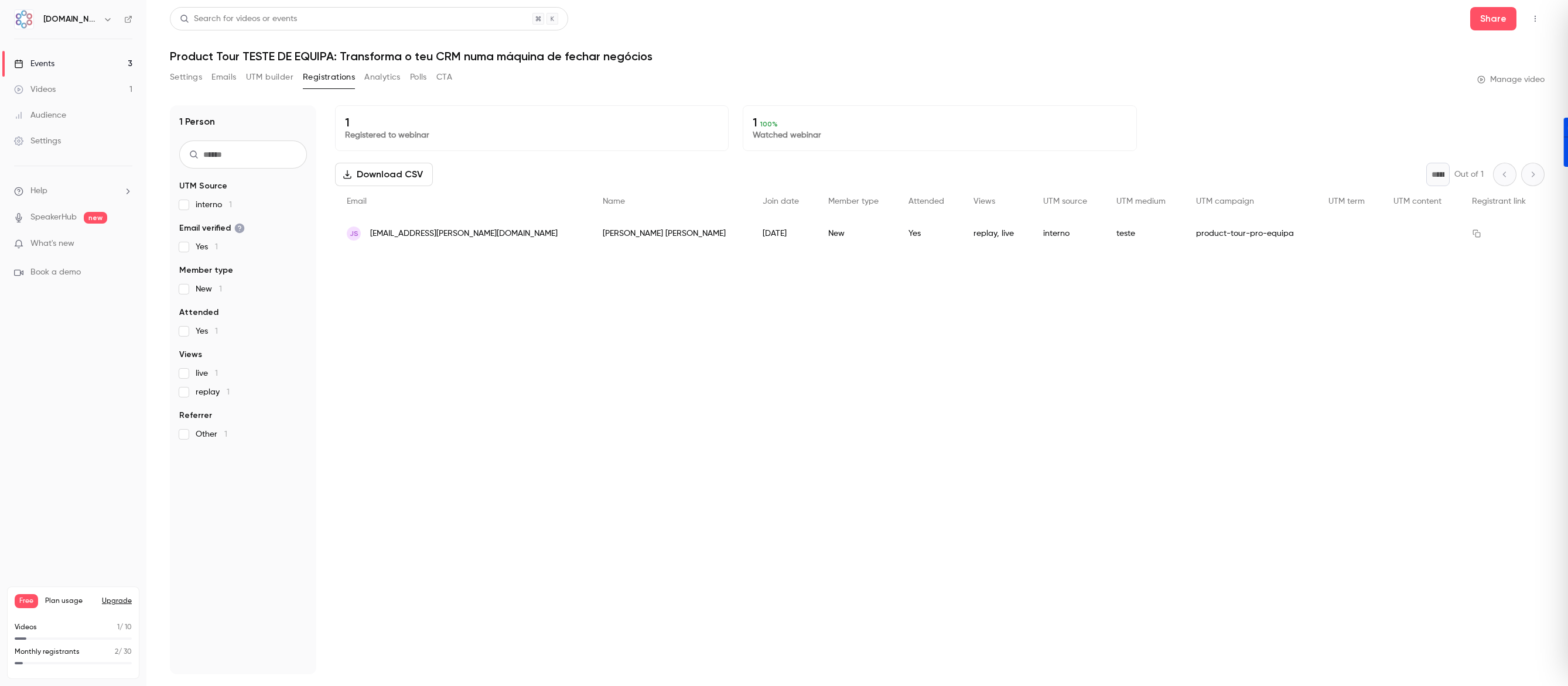
click at [195, 78] on button "Settings" at bounding box center [186, 77] width 32 height 18
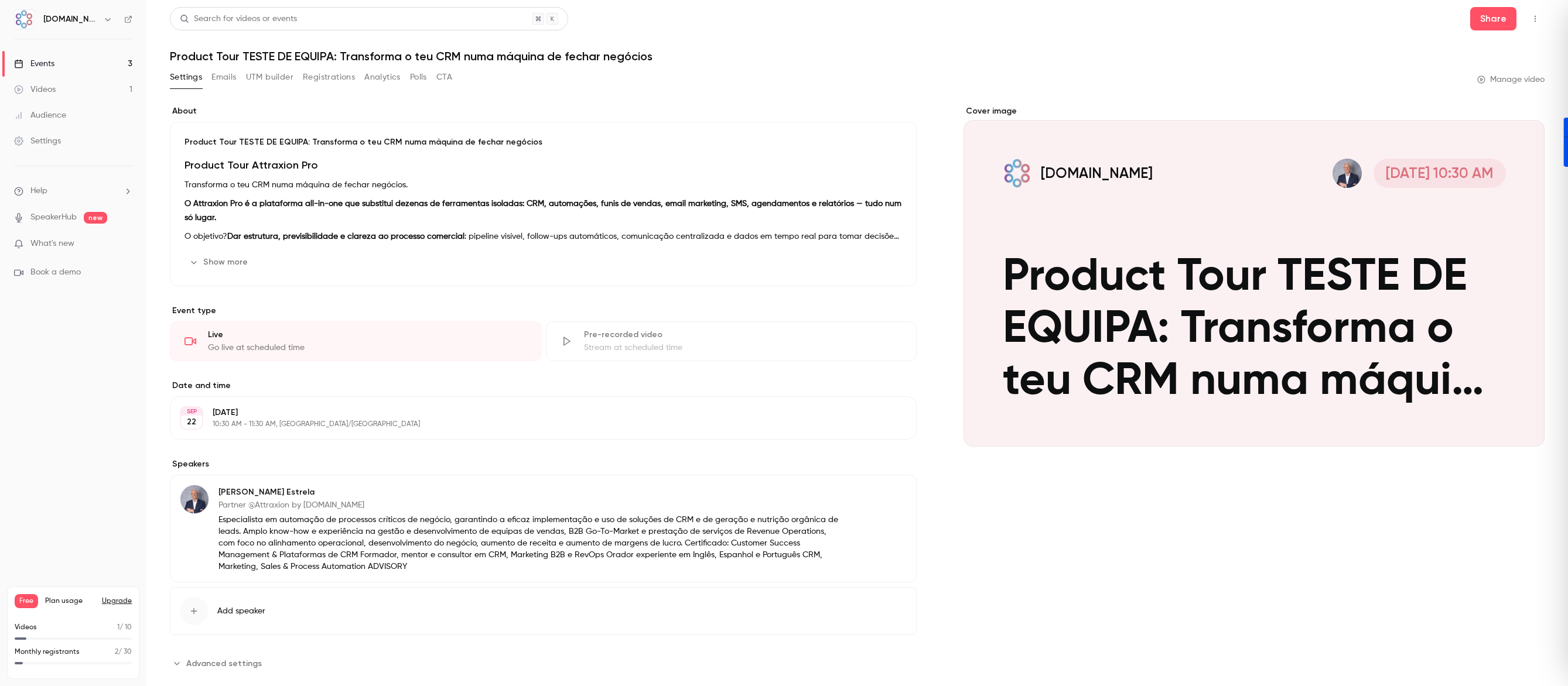
scroll to position [22, 0]
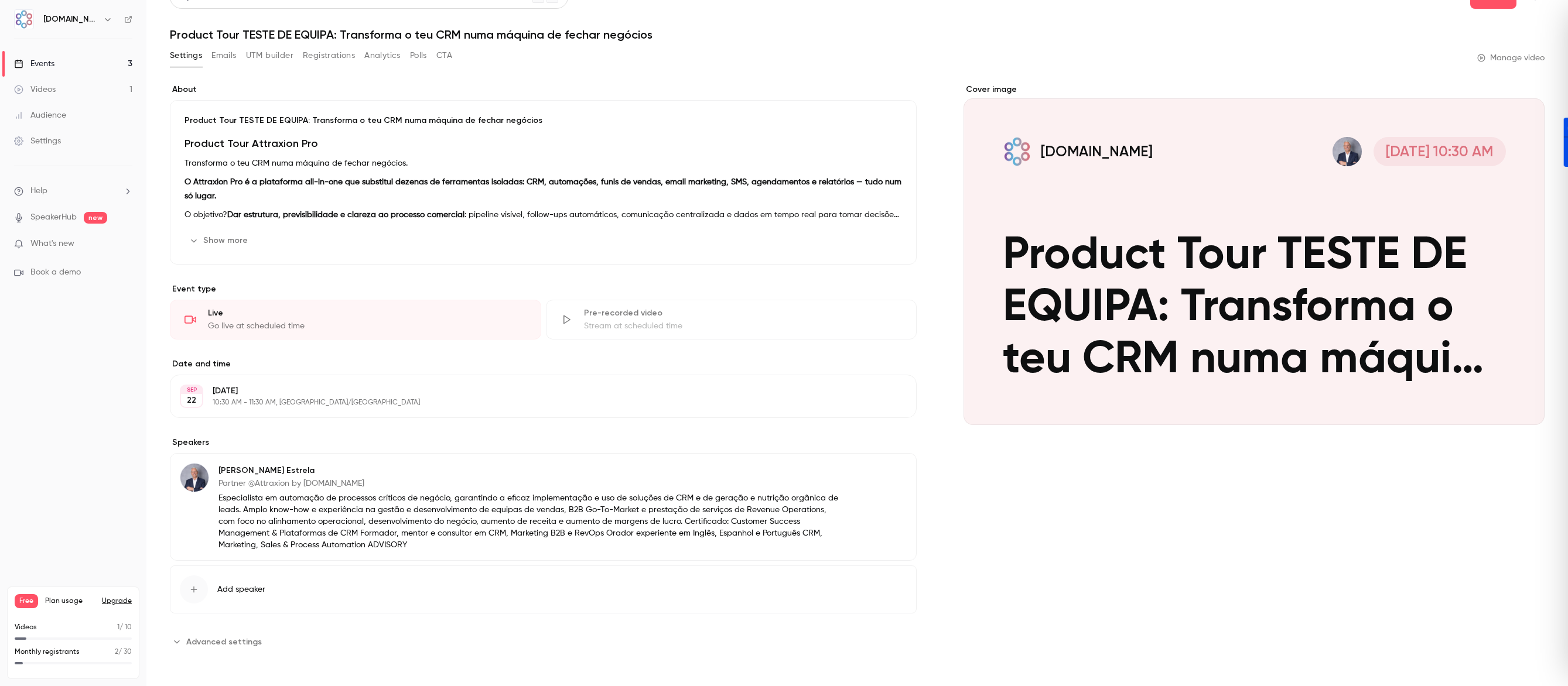
click at [236, 642] on span "Advanced settings" at bounding box center [223, 641] width 76 height 12
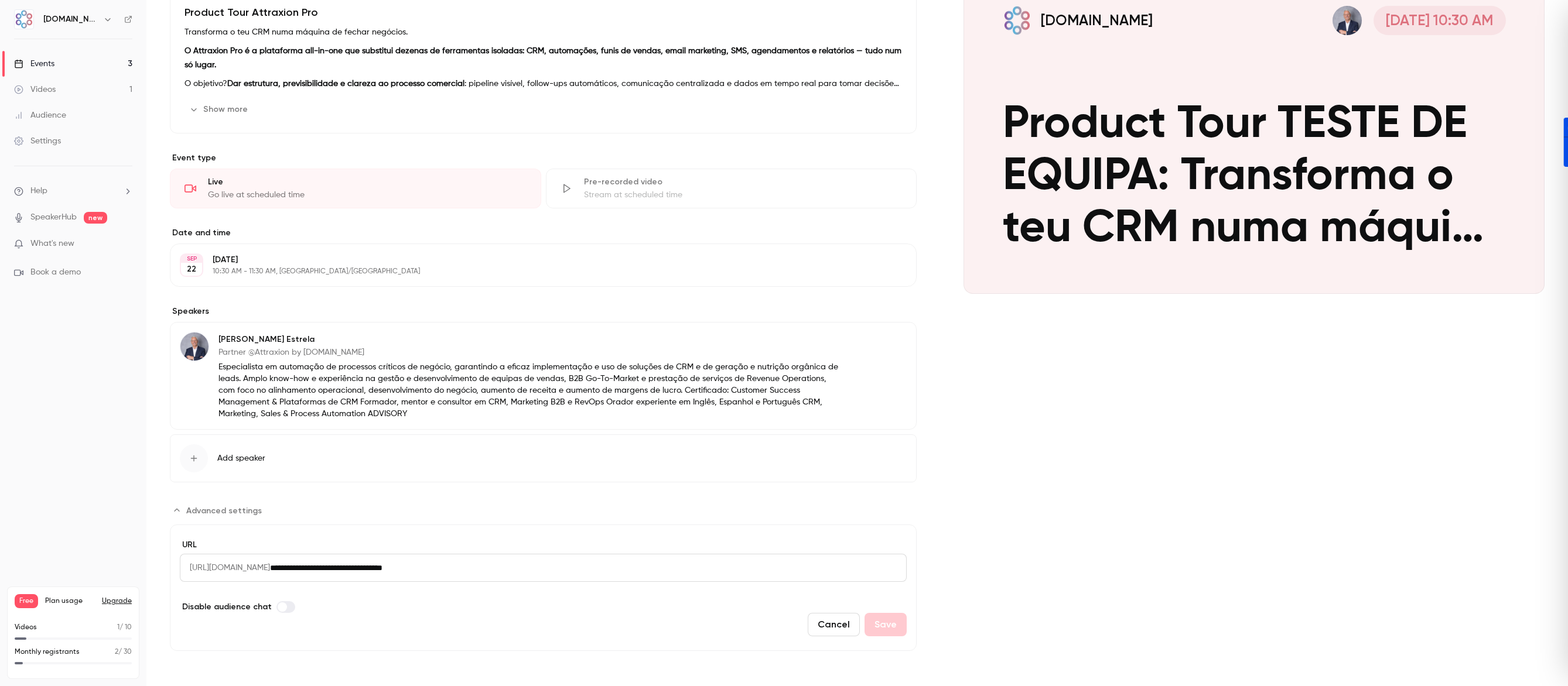
scroll to position [0, 0]
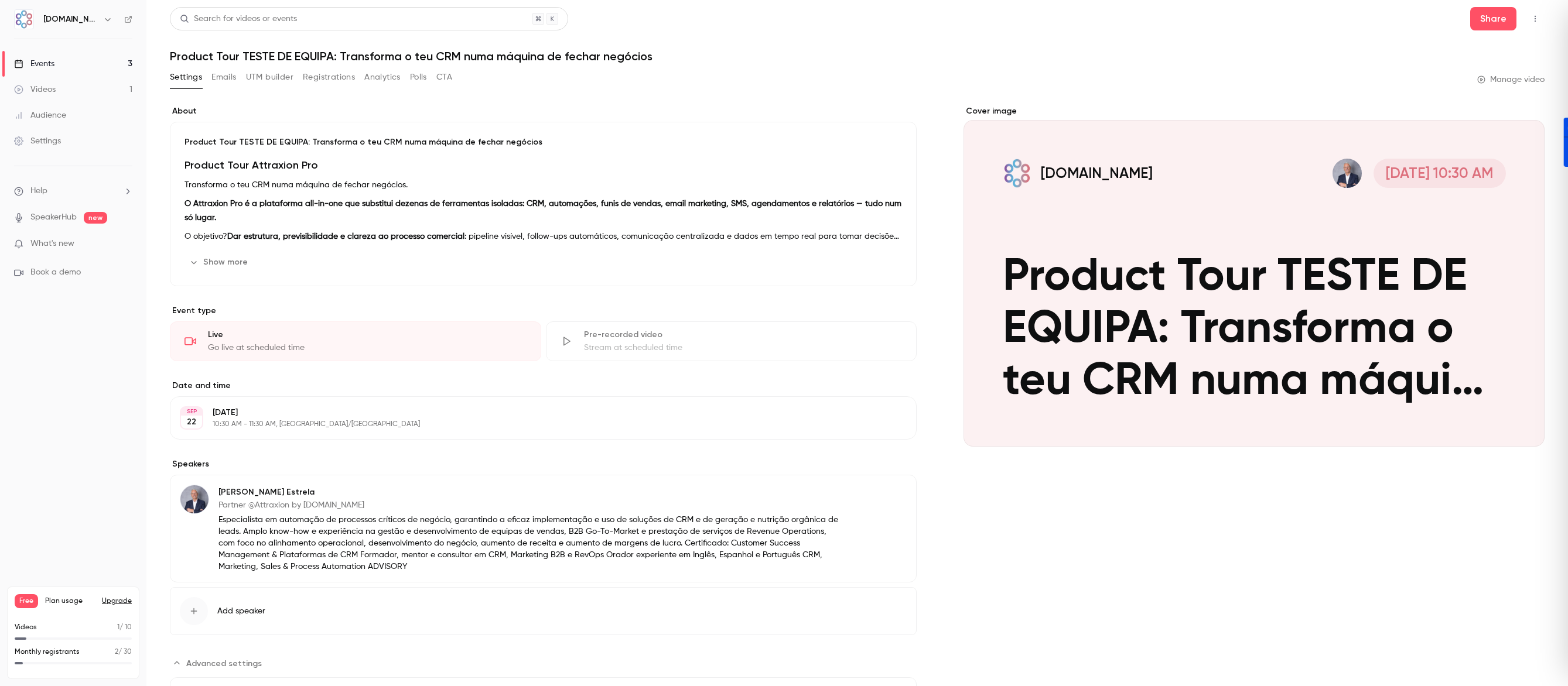
click at [61, 63] on link "Events 3" at bounding box center [73, 64] width 147 height 26
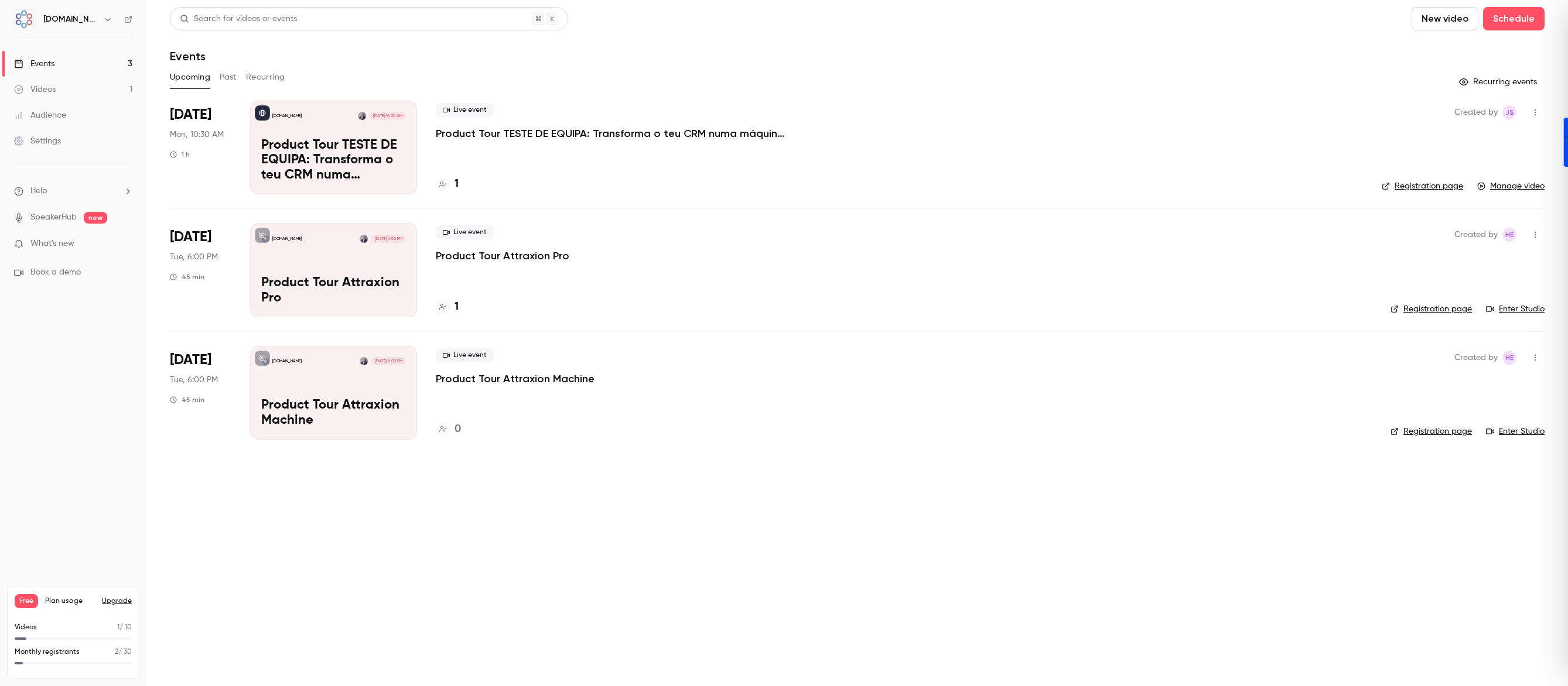
click at [302, 272] on div "[DOMAIN_NAME] [DATE] 6:00 PM Product Tour Attraxion Pro" at bounding box center [333, 270] width 167 height 93
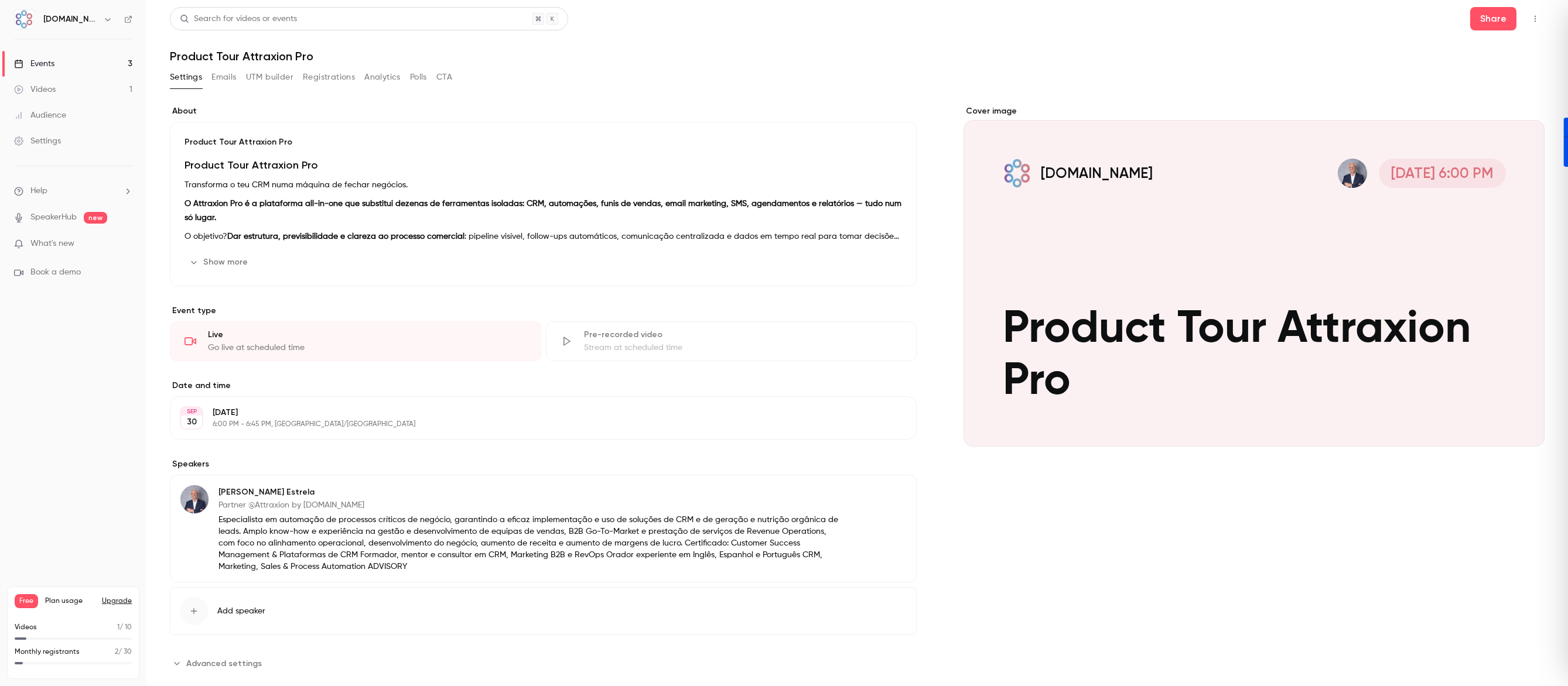
click at [222, 262] on button "Show more" at bounding box center [219, 262] width 70 height 18
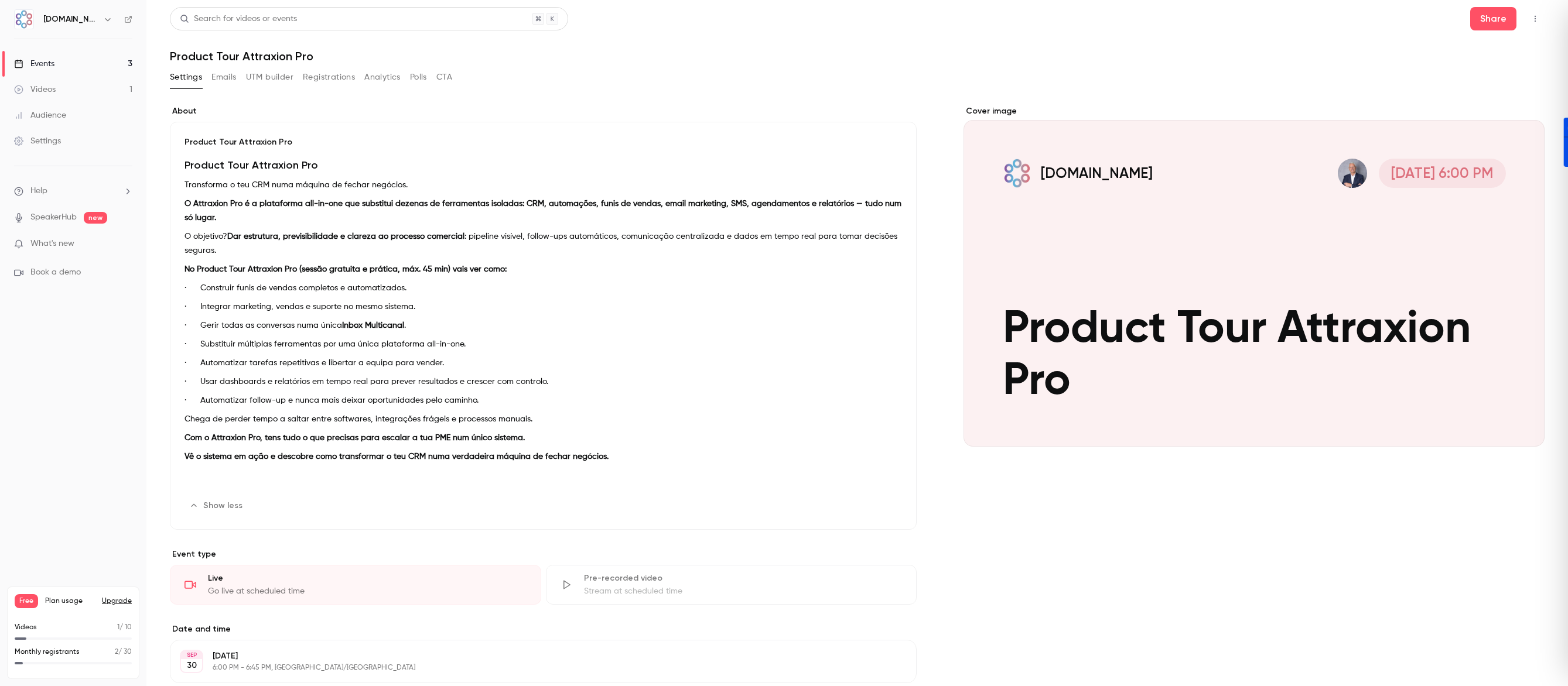
click at [180, 76] on button "Settings" at bounding box center [186, 77] width 32 height 18
